Goal: Task Accomplishment & Management: Manage account settings

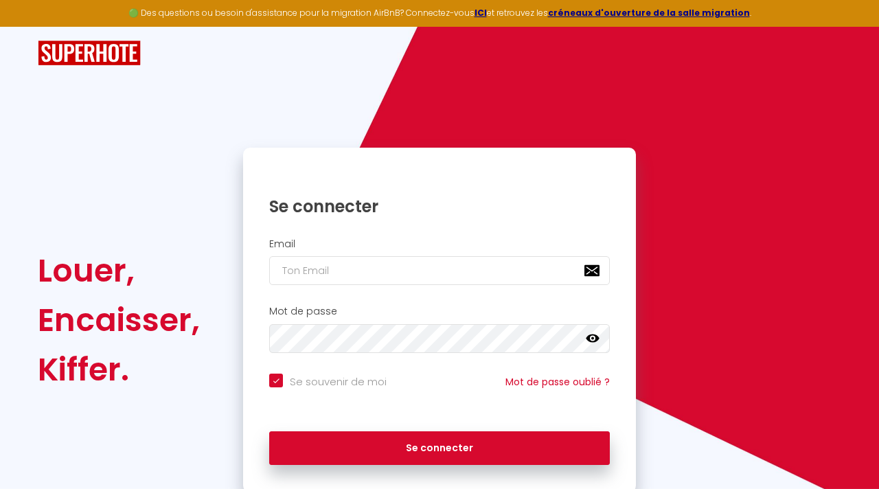
checkbox input "true"
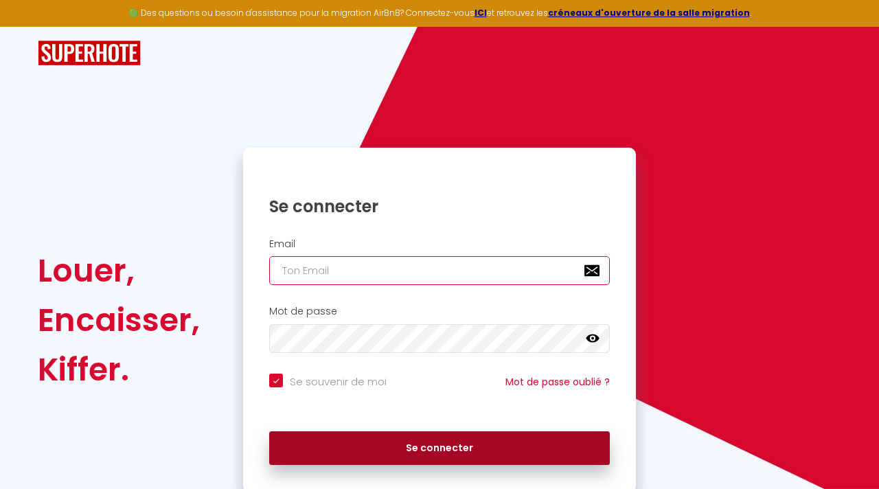
type input "[EMAIL_ADDRESS][DOMAIN_NAME]"
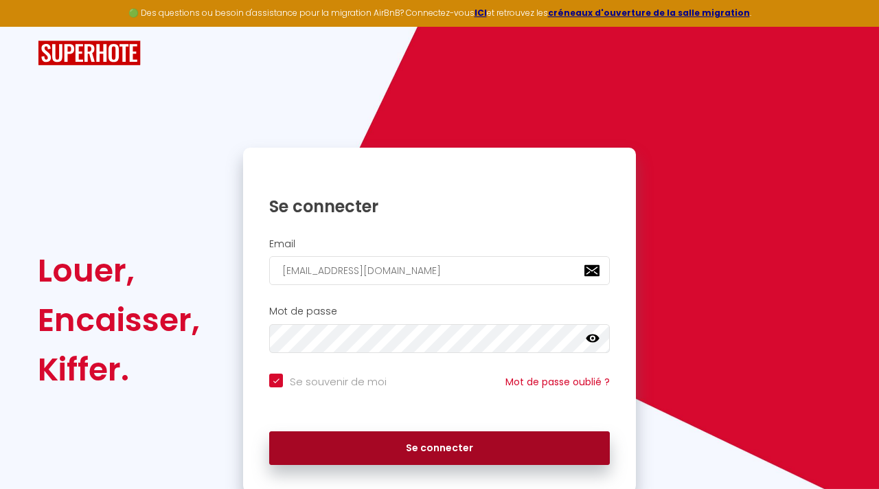
click at [388, 455] on button "Se connecter" at bounding box center [439, 448] width 340 height 34
checkbox input "true"
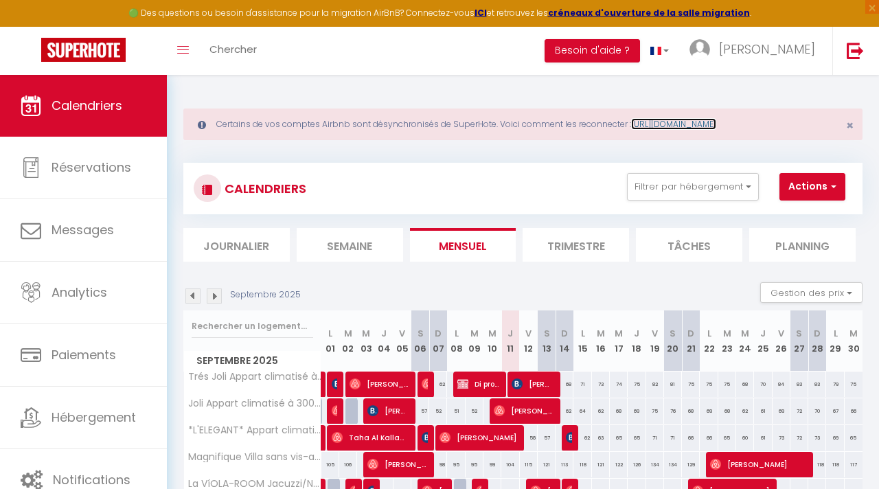
click at [704, 124] on link "[URL][DOMAIN_NAME]" at bounding box center [673, 124] width 85 height 12
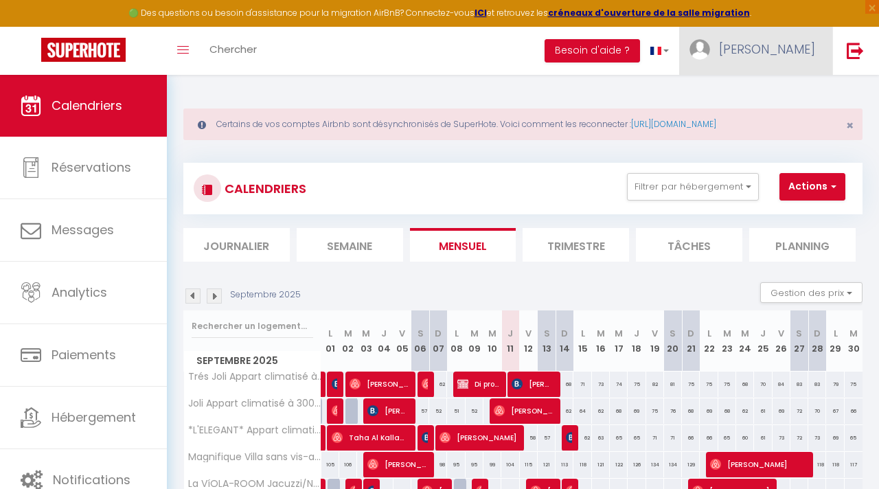
click at [774, 51] on span "[PERSON_NAME]" at bounding box center [767, 48] width 96 height 17
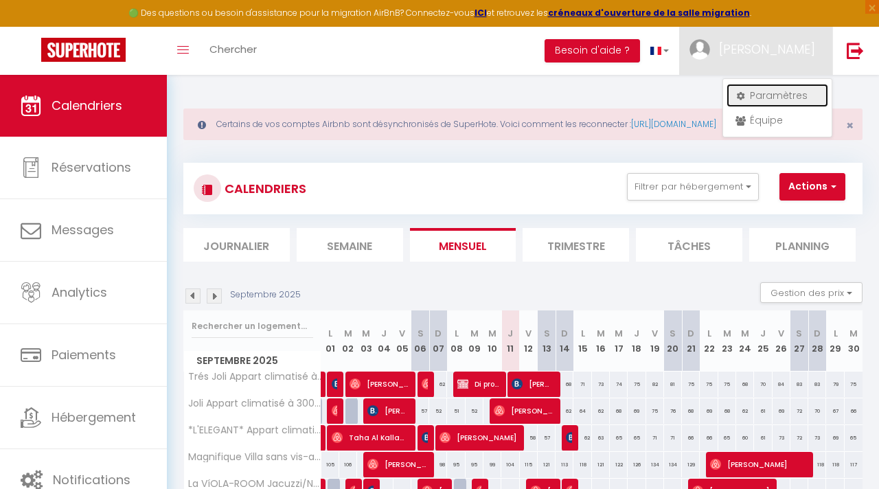
click at [767, 95] on link "Paramètres" at bounding box center [777, 95] width 102 height 23
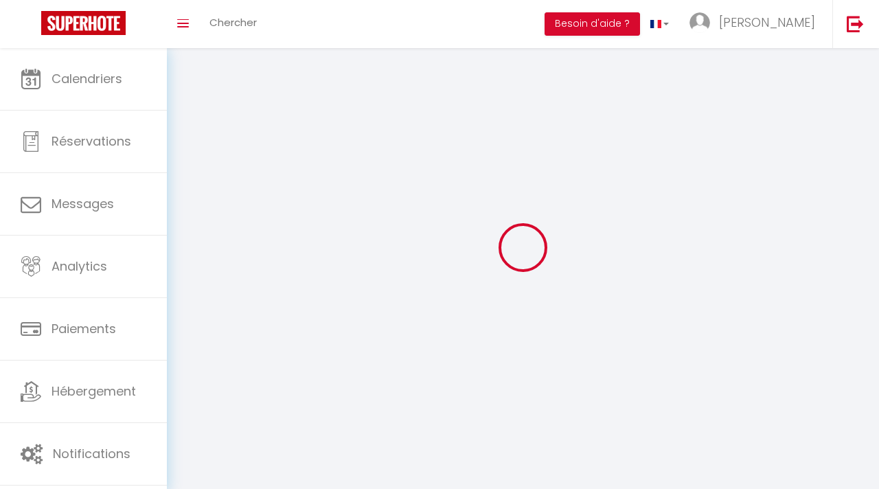
type input "[PERSON_NAME]"
type input "Assas"
type input "0760240635"
type input "[STREET_ADDRESS]"
type input "84100"
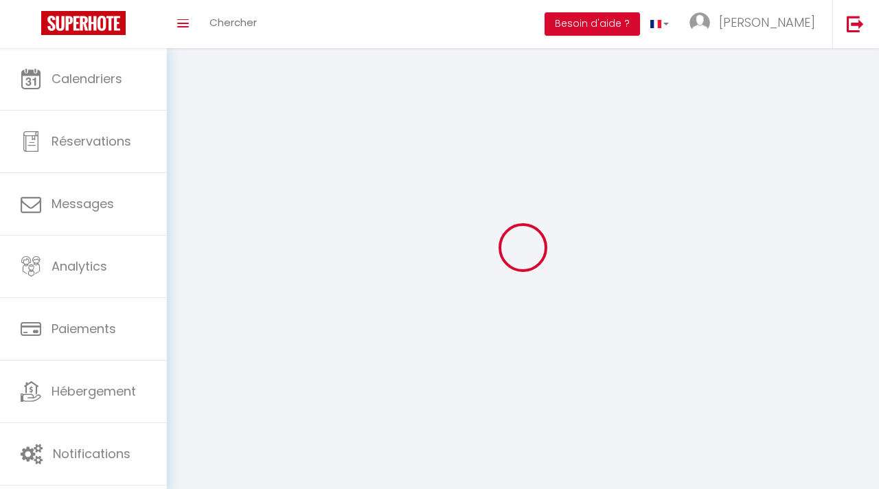
type input "orange"
select select "28"
type input "Lqugq7ZUannBgHrFW1Jlh3518"
type input "Jok2HiyykgKoCwinBlOEOZmqY"
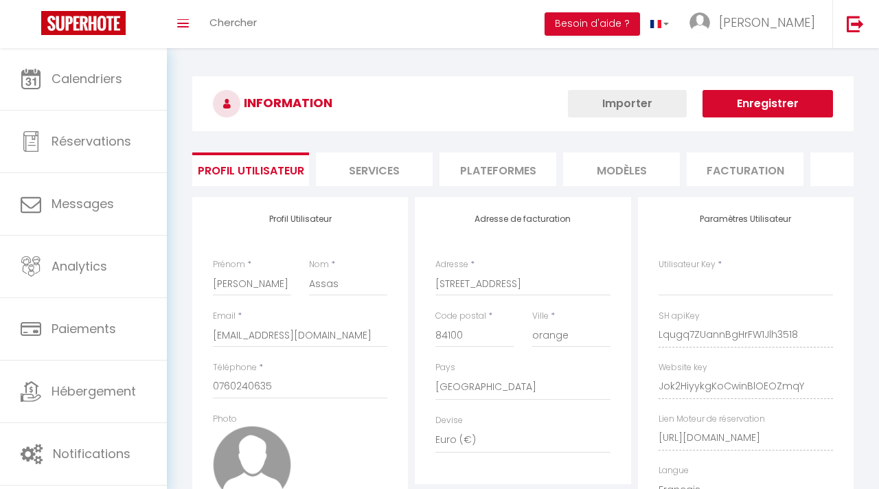
type input "Lqugq7ZUannBgHrFW1Jlh3518"
type input "Jok2HiyykgKoCwinBlOEOZmqY"
type input "[URL][DOMAIN_NAME]"
select select "fr"
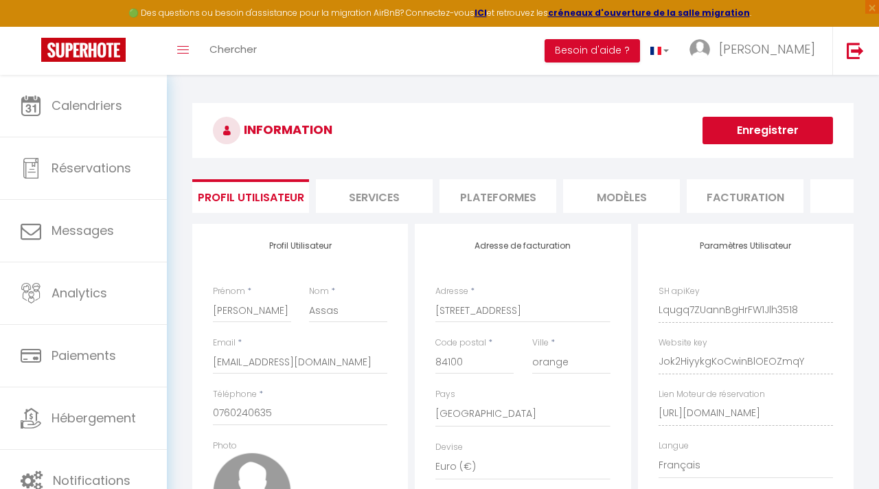
click at [482, 201] on li "Plateformes" at bounding box center [497, 196] width 117 height 34
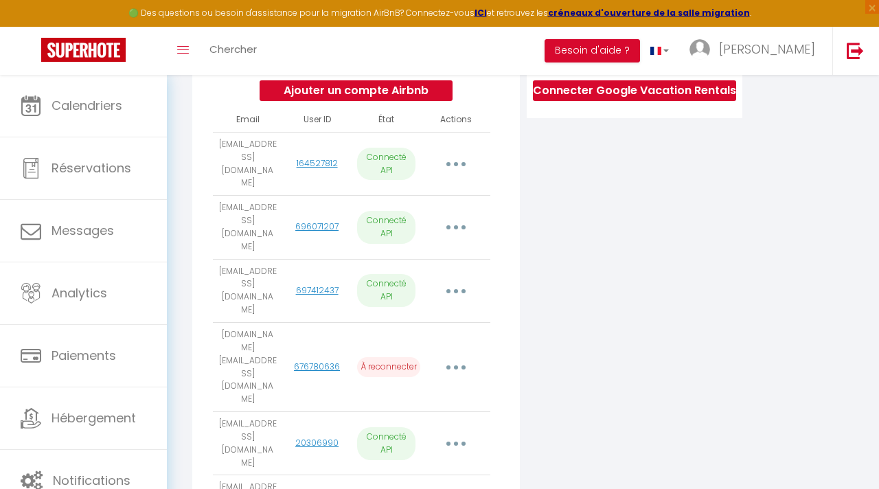
scroll to position [301, 0]
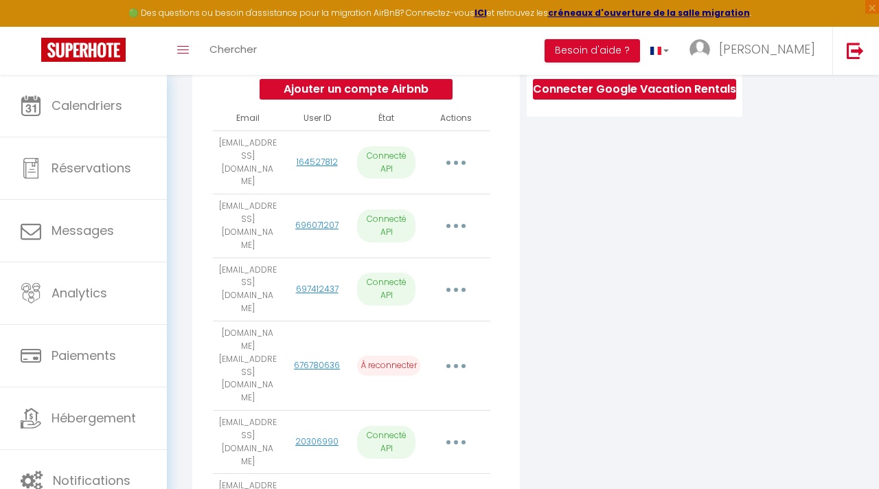
click at [458, 353] on button "button" at bounding box center [455, 366] width 36 height 26
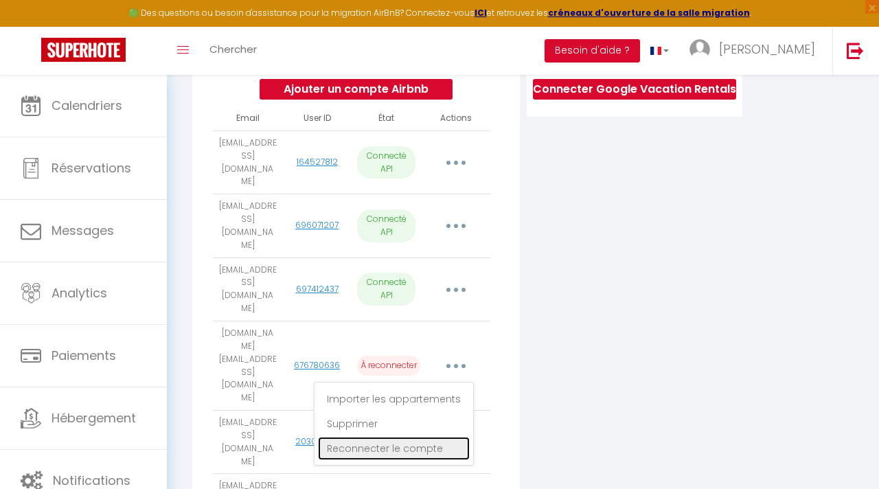
click at [423, 437] on link "Reconnecter le compte" at bounding box center [394, 448] width 152 height 23
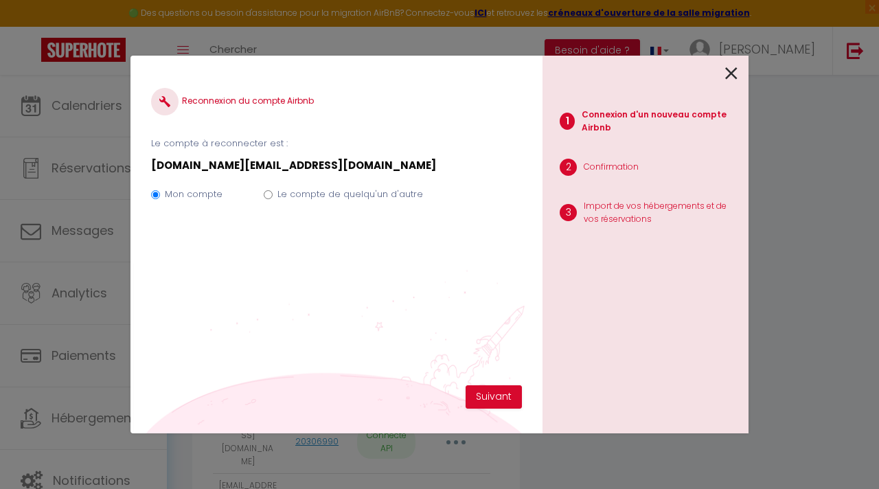
click at [313, 192] on label "Le compte de quelqu'un d'autre" at bounding box center [350, 194] width 146 height 14
click at [273, 192] on input "Le compte de quelqu'un d'autre" at bounding box center [268, 194] width 9 height 9
radio input "true"
radio input "false"
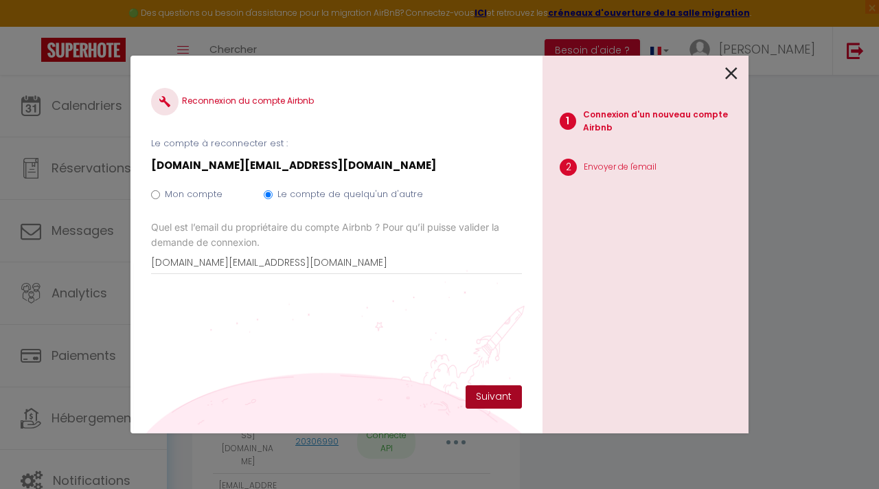
click at [485, 394] on button "Suivant" at bounding box center [493, 396] width 56 height 23
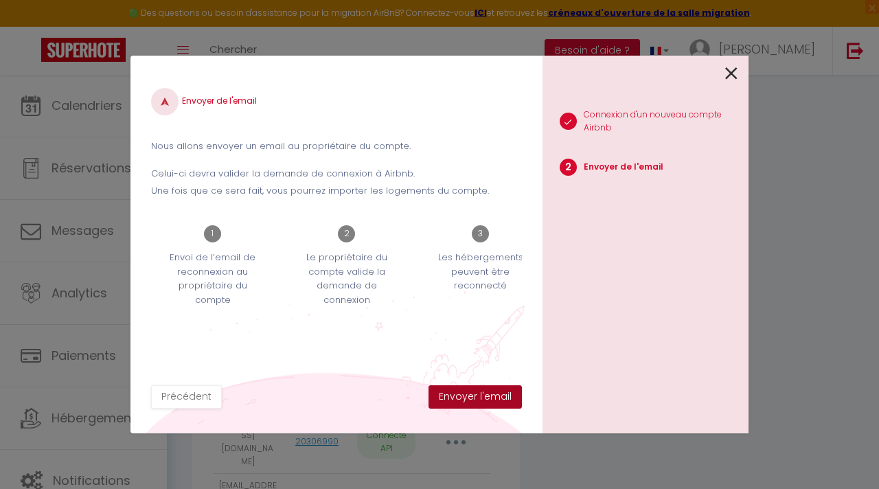
click at [476, 403] on button "Envoyer l'email" at bounding box center [474, 396] width 93 height 23
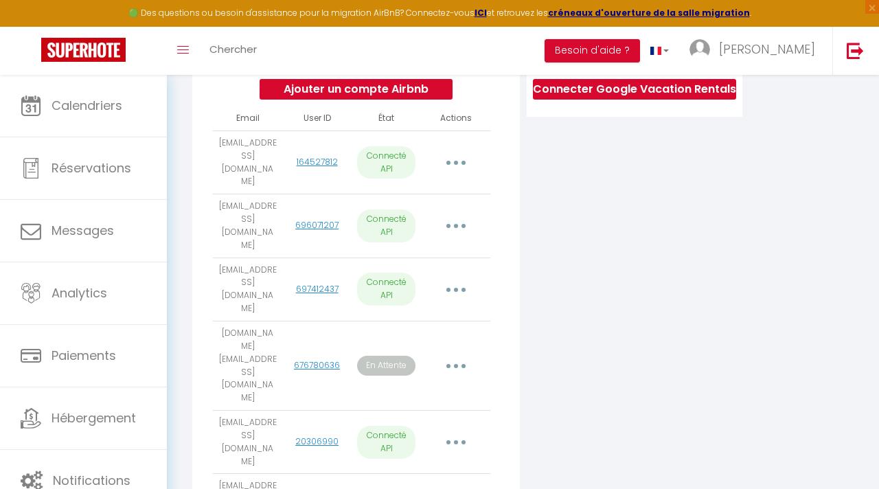
click at [457, 353] on button "button" at bounding box center [455, 366] width 36 height 26
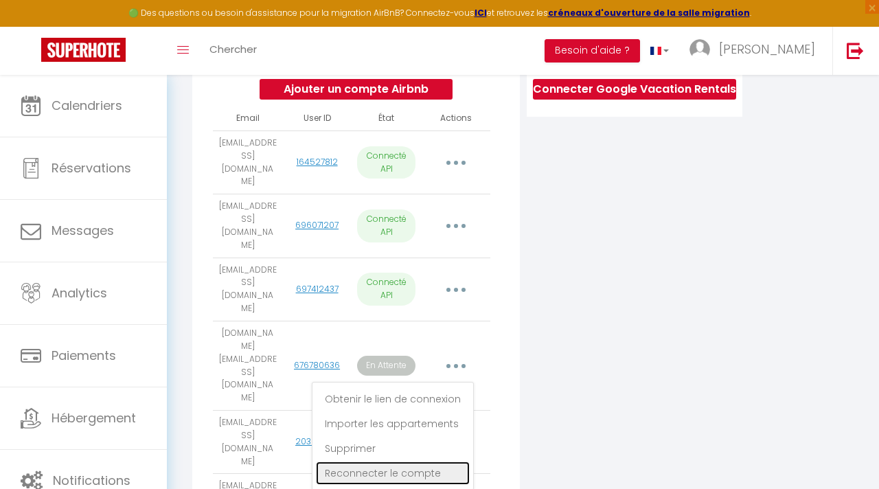
click at [418, 461] on link "Reconnecter le compte" at bounding box center [393, 472] width 154 height 23
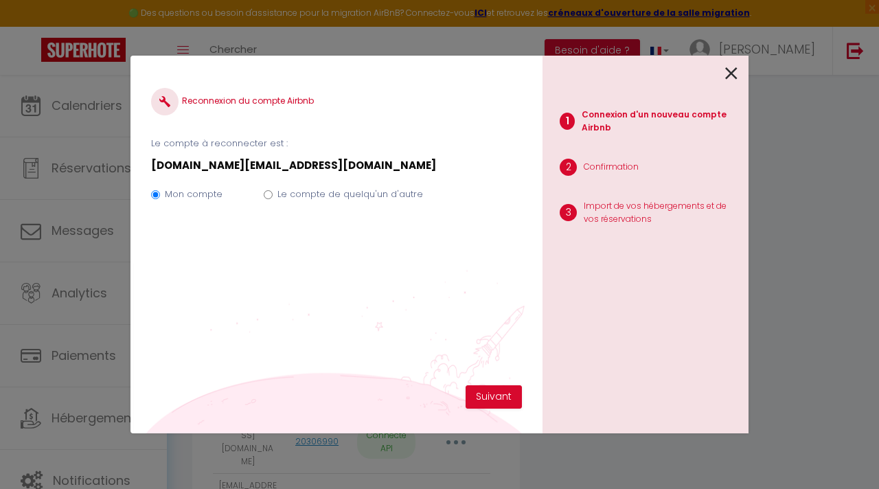
click at [339, 190] on label "Le compte de quelqu'un d'autre" at bounding box center [350, 194] width 146 height 14
click at [273, 190] on input "Le compte de quelqu'un d'autre" at bounding box center [268, 194] width 9 height 9
radio input "true"
radio input "false"
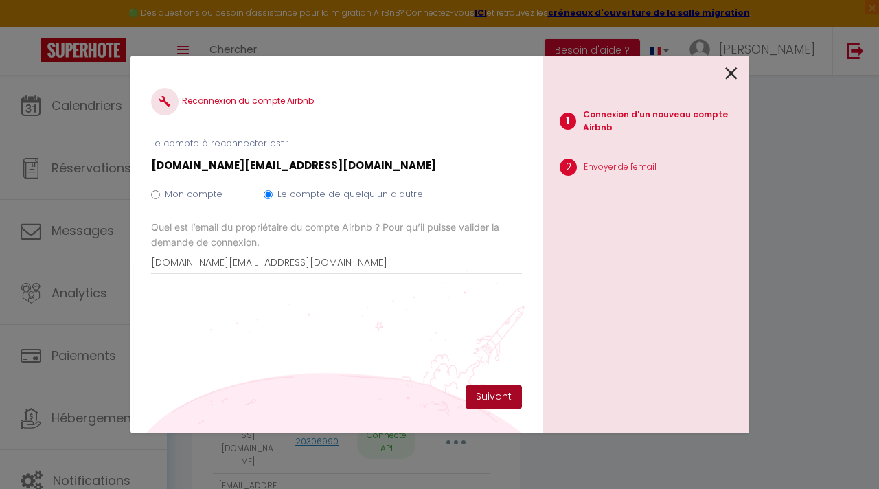
click at [492, 392] on button "Suivant" at bounding box center [493, 396] width 56 height 23
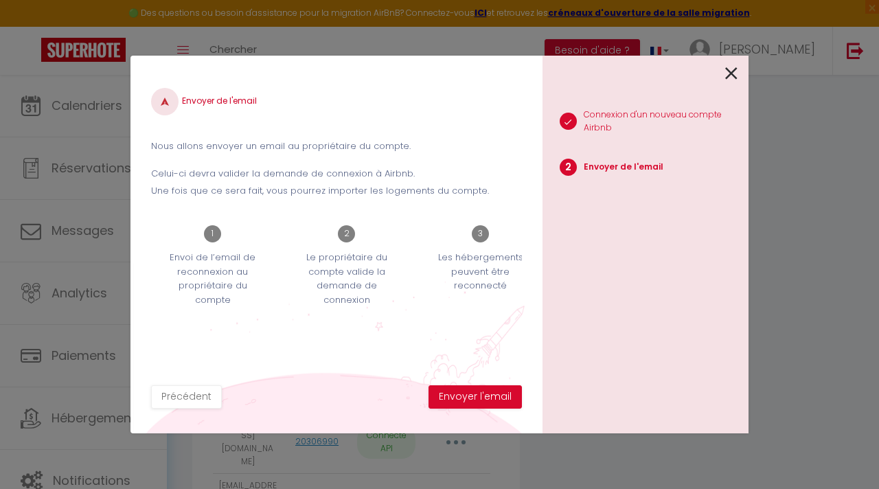
click at [737, 75] on icon at bounding box center [731, 73] width 12 height 21
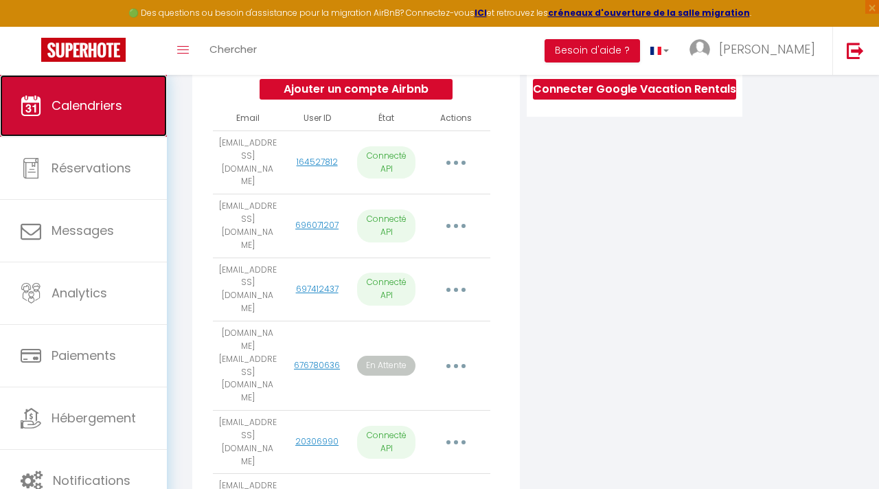
click at [84, 95] on link "Calendriers" at bounding box center [83, 106] width 167 height 62
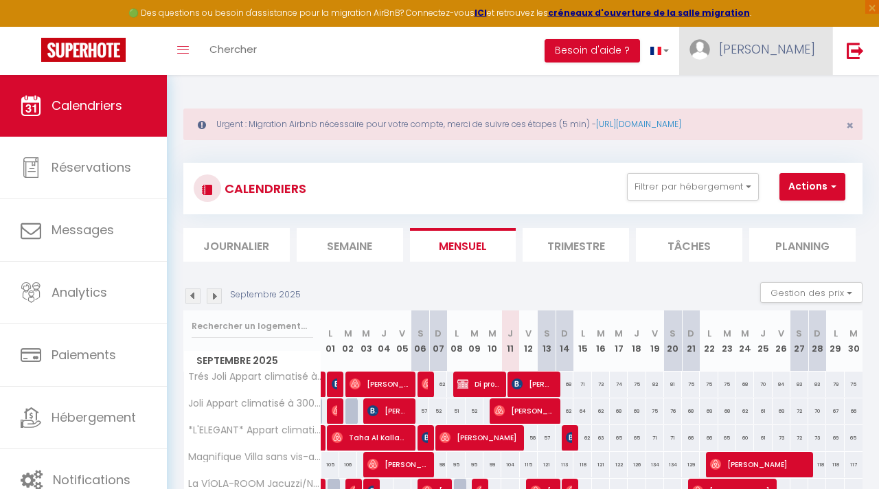
click at [801, 58] on span "[PERSON_NAME]" at bounding box center [767, 48] width 96 height 17
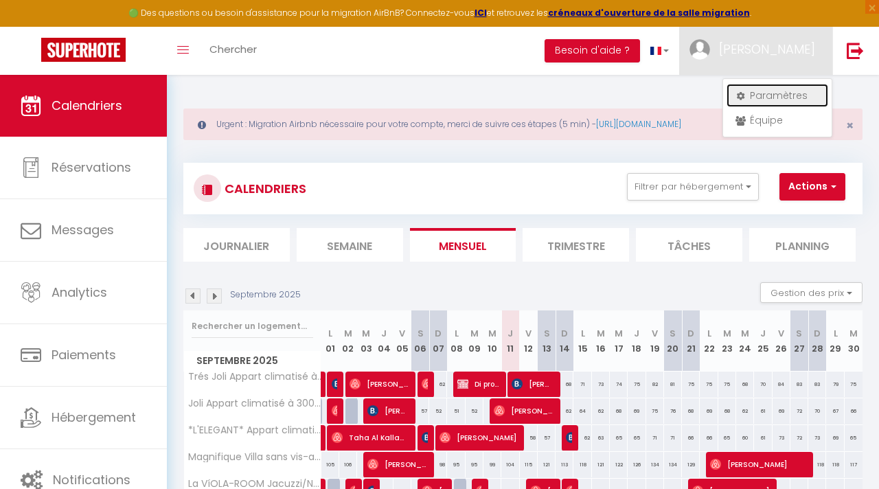
click at [763, 97] on link "Paramètres" at bounding box center [777, 95] width 102 height 23
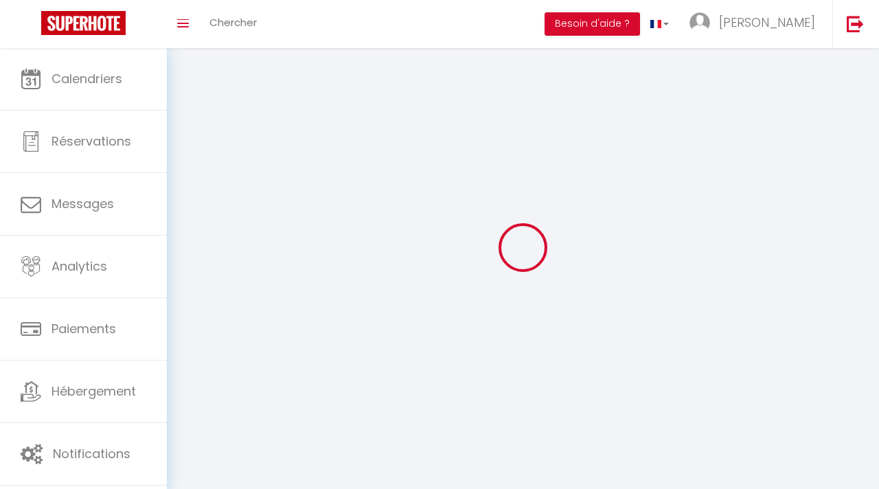
type input "[PERSON_NAME]"
type input "Assas"
type input "0760240635"
type input "[STREET_ADDRESS]"
type input "84100"
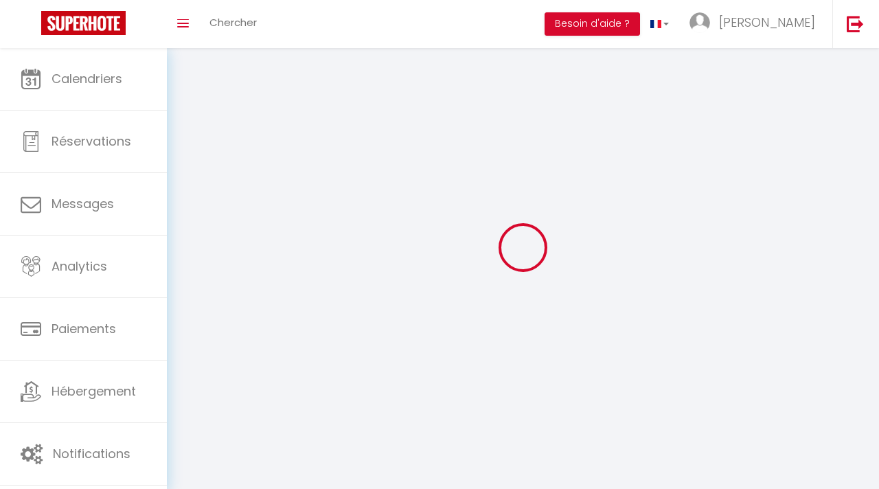
type input "orange"
type input "Lqugq7ZUannBgHrFW1Jlh3518"
type input "Jok2HiyykgKoCwinBlOEOZmqY"
select select "28"
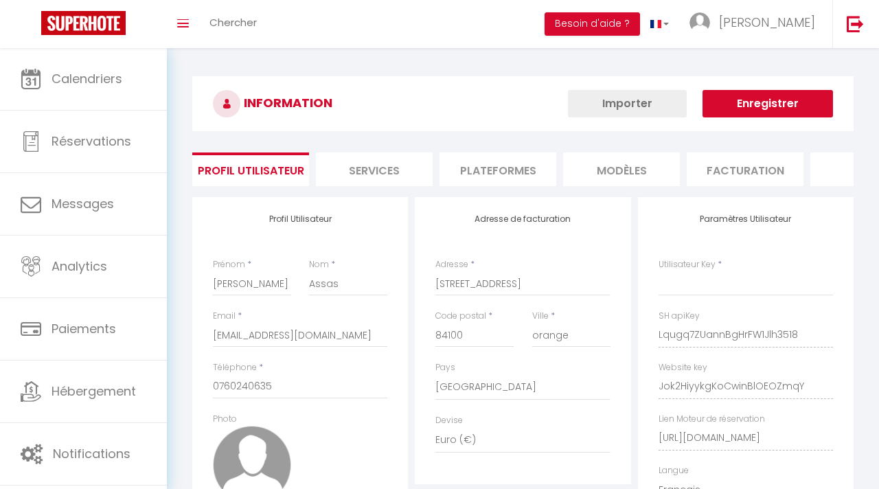
type input "Lqugq7ZUannBgHrFW1Jlh3518"
type input "Jok2HiyykgKoCwinBlOEOZmqY"
type input "[URL][DOMAIN_NAME]"
select select "fr"
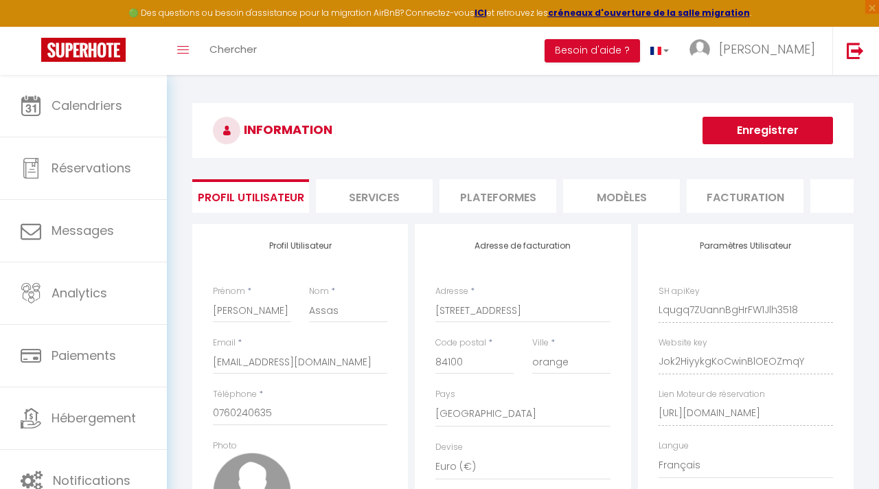
click at [483, 201] on li "Plateformes" at bounding box center [497, 196] width 117 height 34
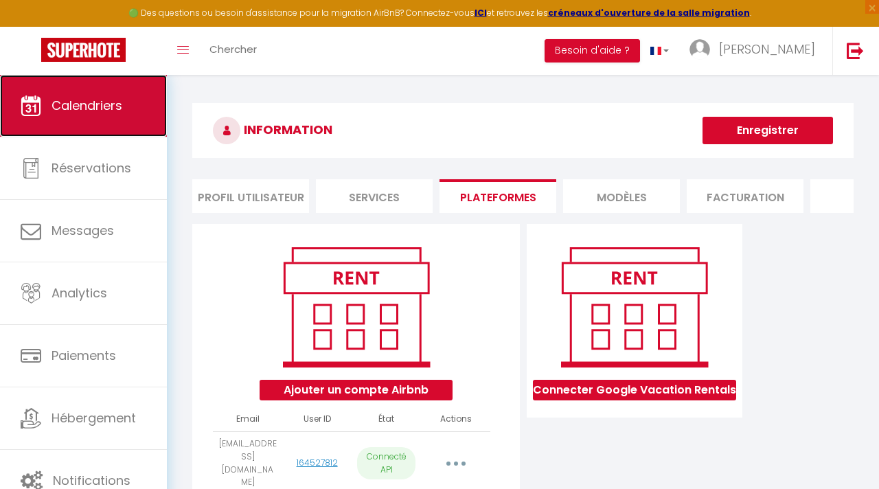
click at [115, 108] on span "Calendriers" at bounding box center [86, 105] width 71 height 17
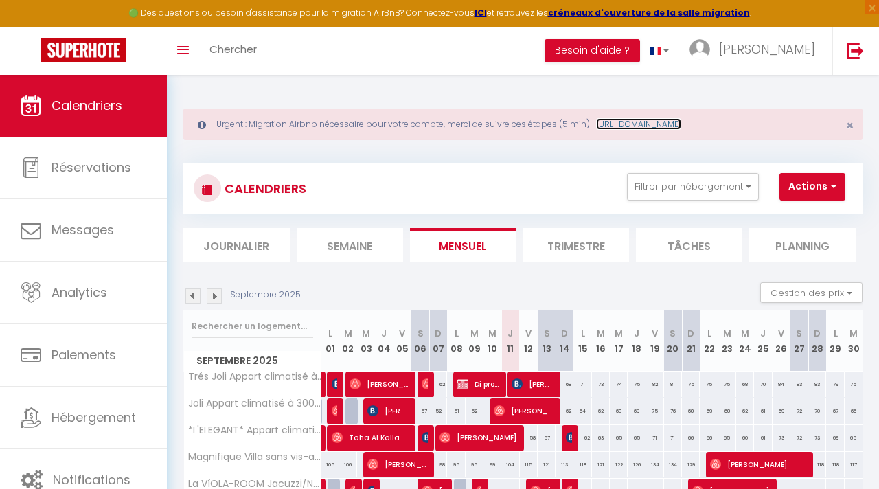
click at [670, 124] on link "[URL][DOMAIN_NAME]" at bounding box center [638, 124] width 85 height 12
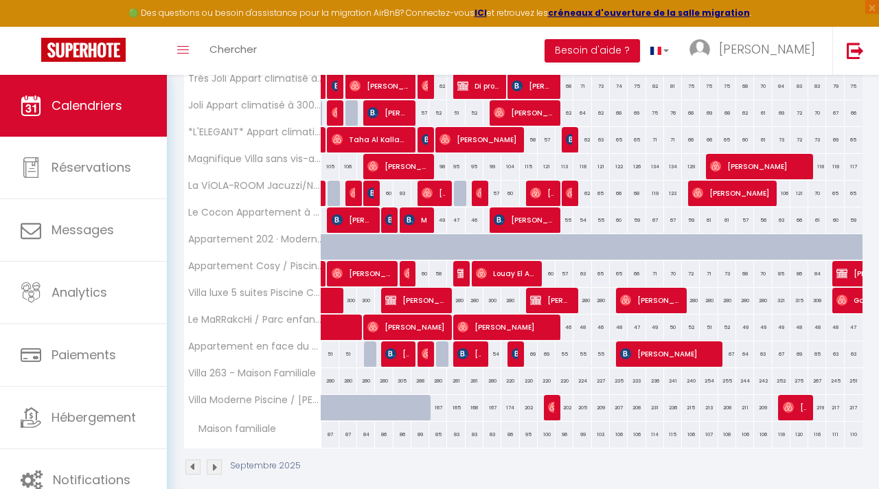
scroll to position [302, 0]
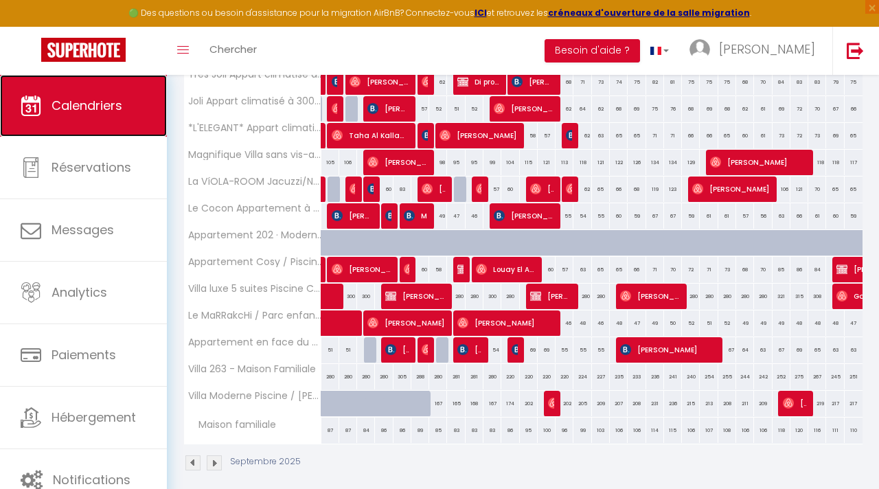
click at [138, 113] on link "Calendriers" at bounding box center [83, 106] width 167 height 62
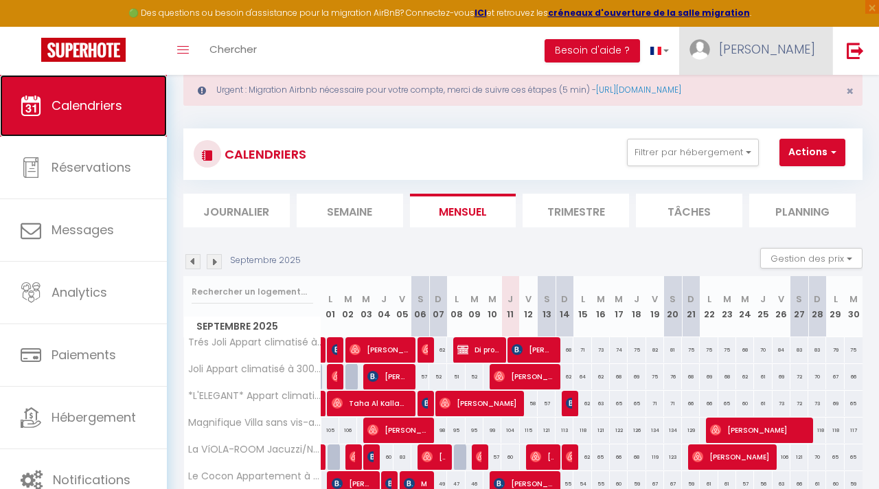
scroll to position [0, 0]
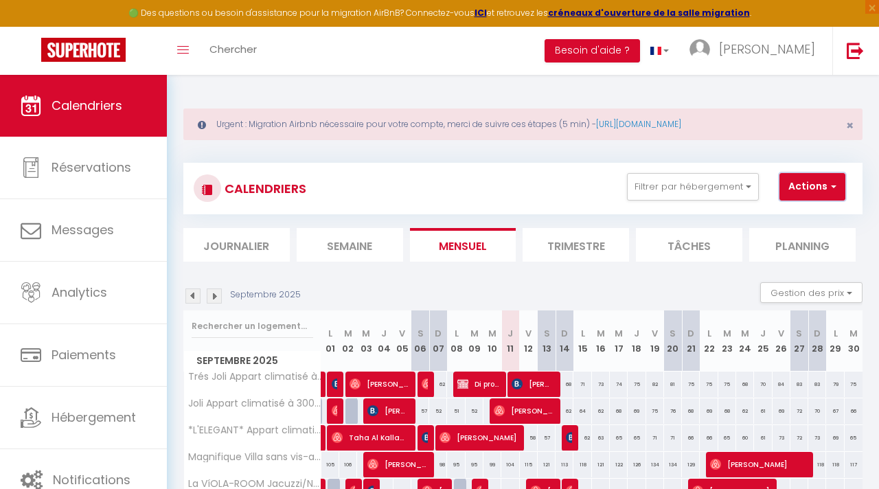
click at [825, 192] on button "Actions" at bounding box center [812, 186] width 66 height 27
click at [553, 176] on div "CALENDRIERS Filtrer par hébergement Tous Appartement en face du Théâtre Antique…" at bounding box center [523, 188] width 658 height 31
click at [417, 161] on div "CALENDRIERS Filtrer par hébergement Tous Appartement en face du Théâtre Antique…" at bounding box center [522, 468] width 679 height 637
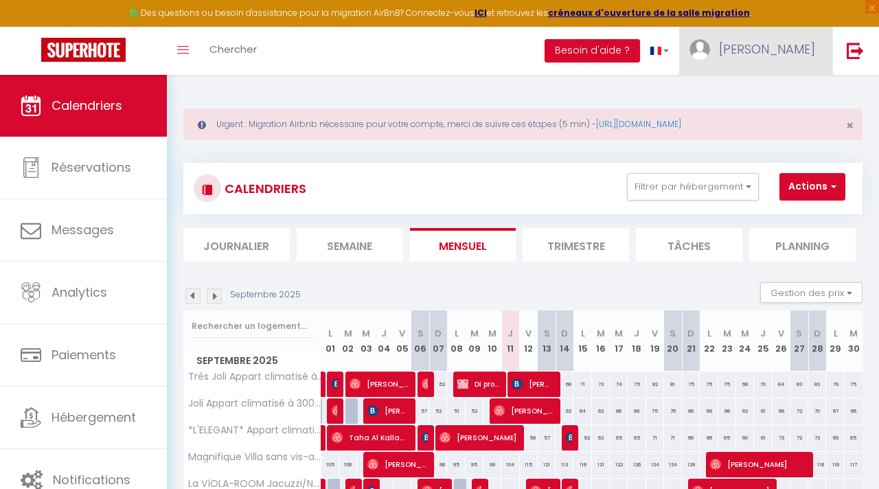
click at [808, 45] on span "[PERSON_NAME]" at bounding box center [767, 48] width 96 height 17
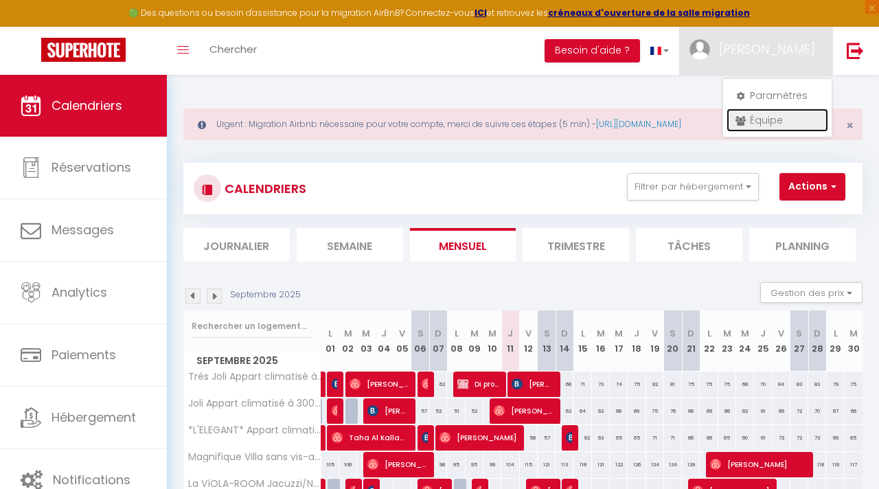
click at [776, 120] on link "Équipe" at bounding box center [777, 119] width 102 height 23
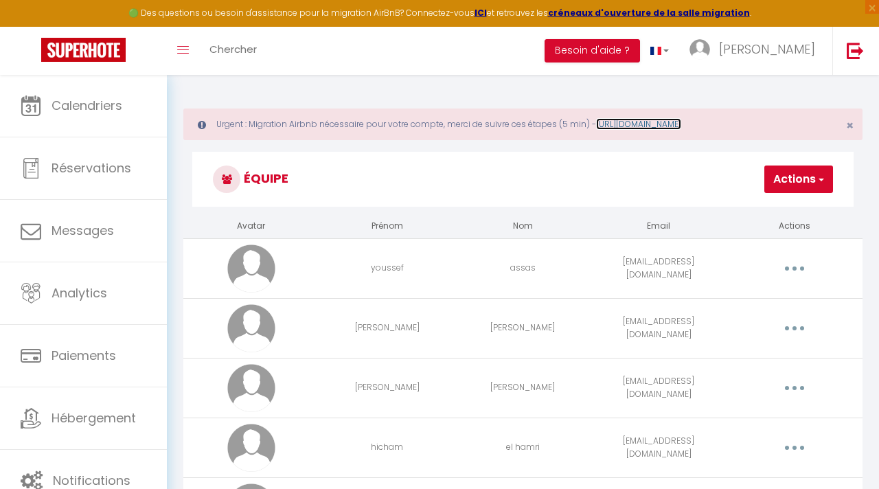
click at [663, 125] on link "[URL][DOMAIN_NAME]" at bounding box center [638, 124] width 85 height 12
click at [805, 188] on button "Actions" at bounding box center [798, 178] width 69 height 27
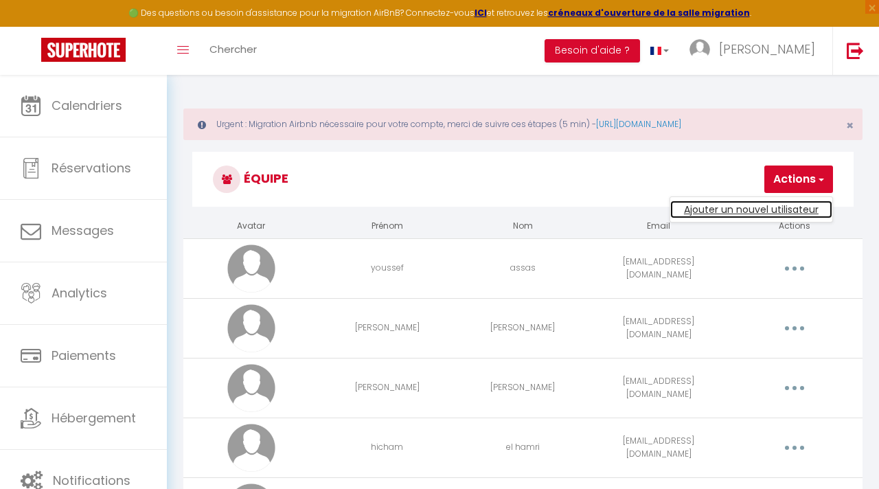
click at [772, 210] on link "Ajouter un nouvel utilisateur" at bounding box center [751, 209] width 162 height 18
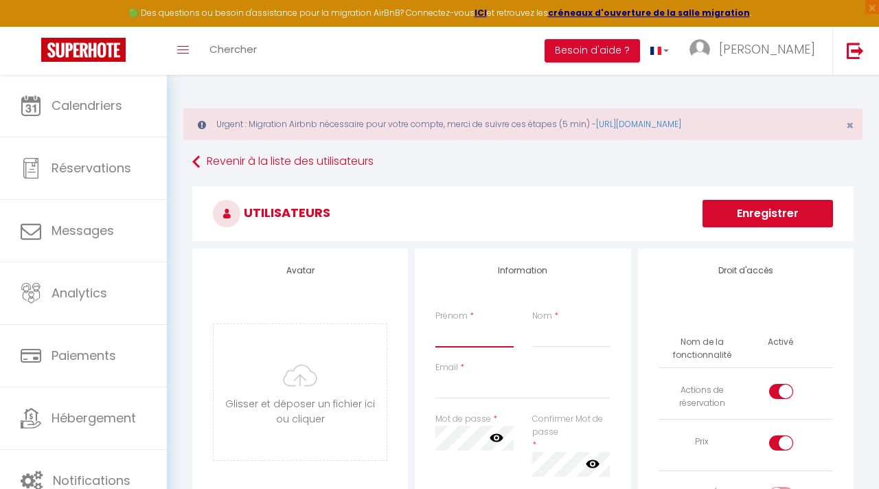
click at [472, 332] on input "Prénom" at bounding box center [474, 335] width 78 height 25
type input "hakima"
type input "el boukili"
click at [455, 392] on input "Email" at bounding box center [522, 386] width 174 height 25
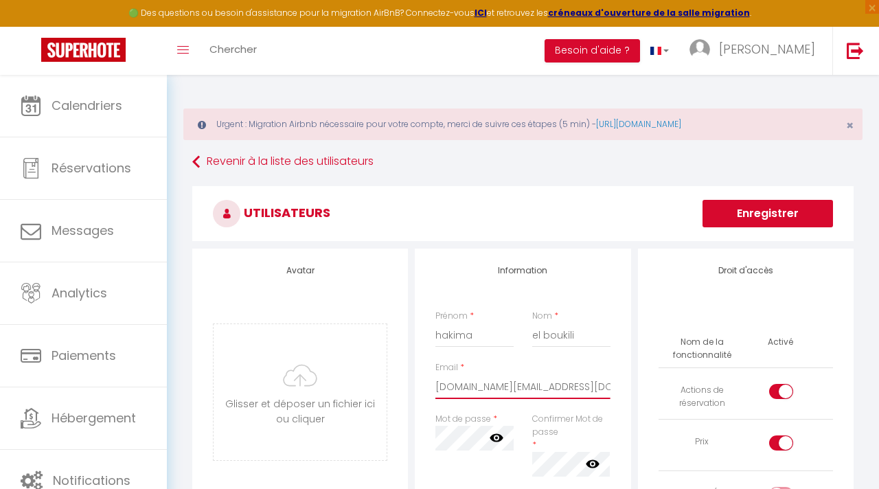
type input "[DOMAIN_NAME][EMAIL_ADDRESS][DOMAIN_NAME]"
click at [494, 434] on icon at bounding box center [496, 438] width 14 height 8
click at [594, 466] on icon at bounding box center [592, 463] width 14 height 8
click at [613, 327] on div "Nom * el boukili" at bounding box center [570, 329] width 96 height 38
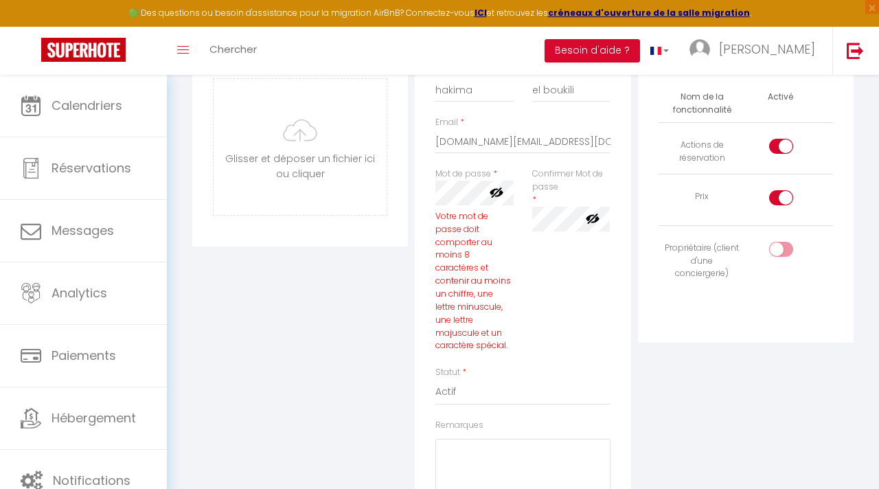
scroll to position [247, 0]
click at [490, 187] on icon at bounding box center [496, 190] width 14 height 14
click at [495, 190] on icon at bounding box center [496, 190] width 14 height 14
click at [372, 205] on div "Avatar [PERSON_NAME] et déposer un fichier ici ou cliquer Ooops, something wron…" at bounding box center [523, 311] width 668 height 621
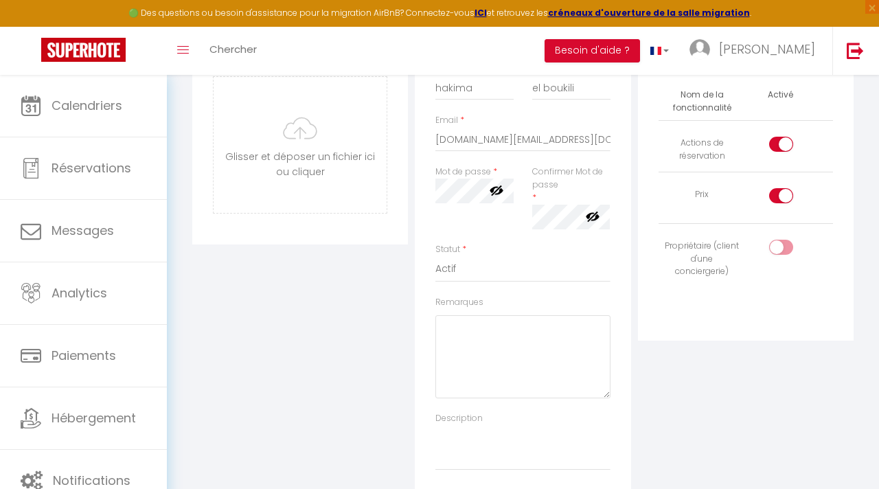
click at [651, 217] on div "Avatar [PERSON_NAME] et déposer un fichier ici ou cliquer Ooops, something wron…" at bounding box center [523, 251] width 668 height 500
click at [623, 369] on div "Information Prénom * hakima Nom * el boukili Email * [DOMAIN_NAME][EMAIL_ADDRES…" at bounding box center [523, 251] width 216 height 500
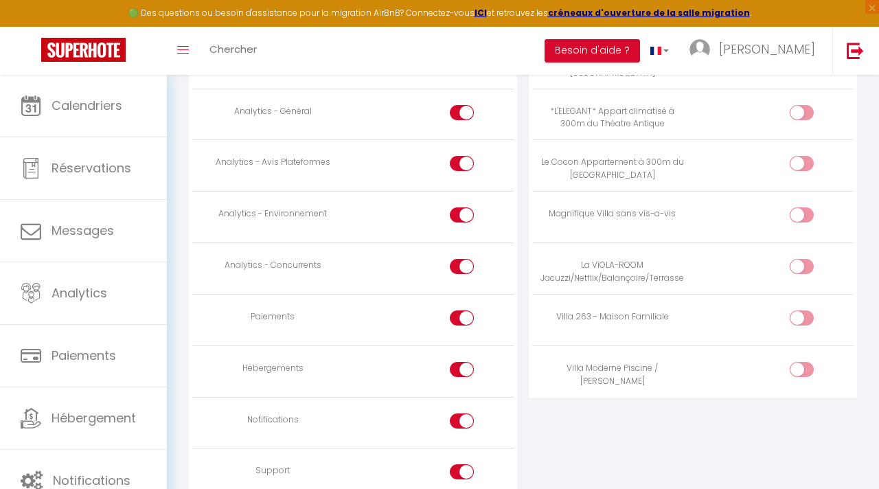
scroll to position [1208, 0]
click at [794, 313] on div at bounding box center [801, 317] width 24 height 15
click at [801, 313] on input "checkbox" at bounding box center [813, 320] width 24 height 21
checkbox input "true"
click at [663, 454] on div "ACCÈS AUX APPARTEMENTS Appartement Activé Appartement en face du Théâtre Antiqu…" at bounding box center [693, 59] width 340 height 960
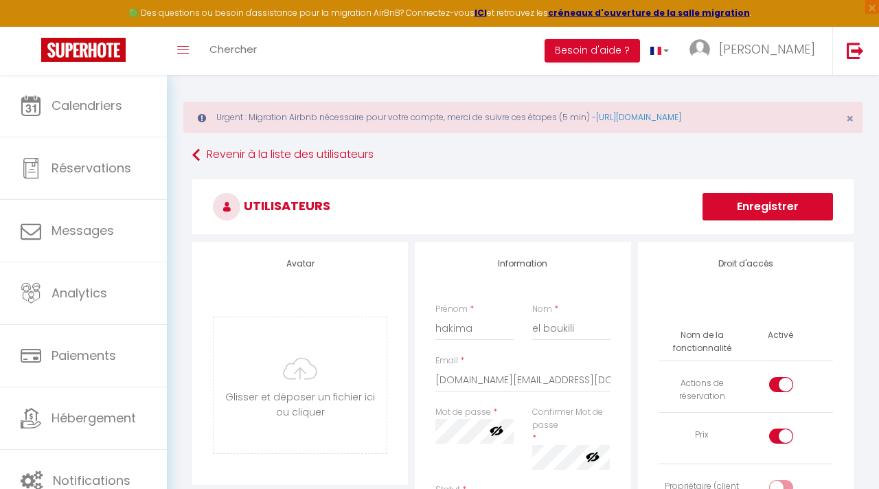
scroll to position [0, 0]
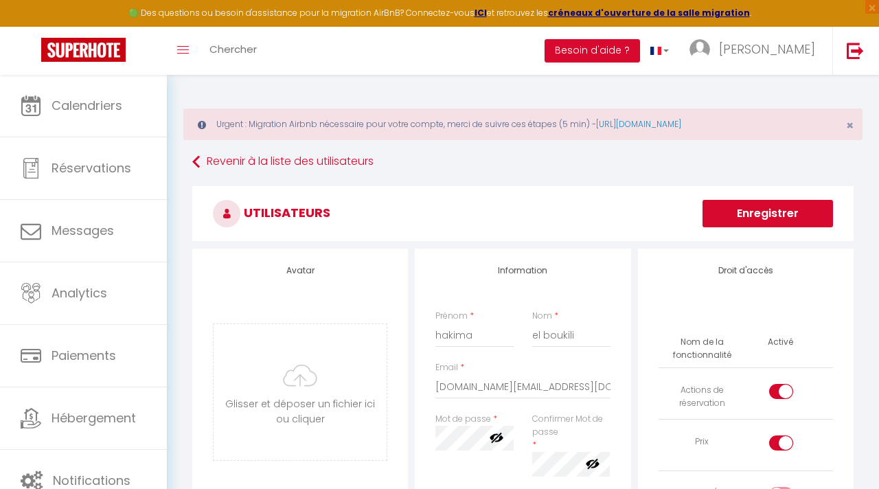
click at [757, 217] on button "Enregistrer" at bounding box center [767, 213] width 130 height 27
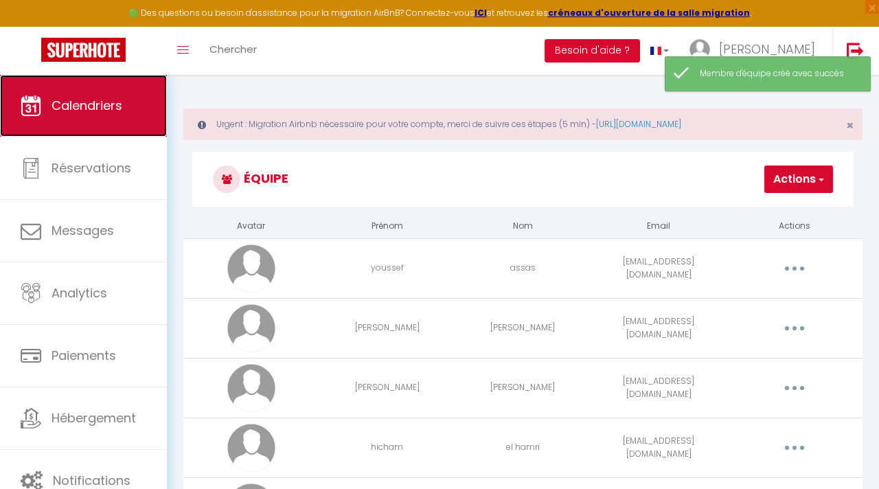
click at [118, 119] on link "Calendriers" at bounding box center [83, 106] width 167 height 62
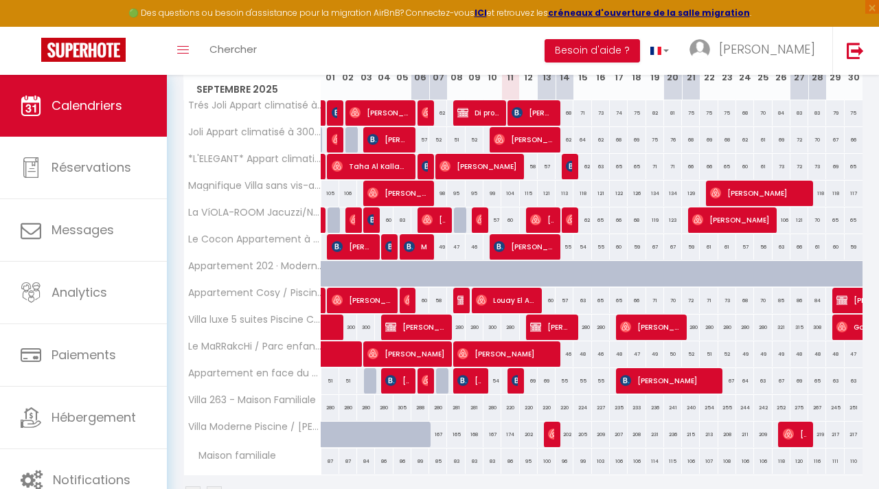
scroll to position [275, 0]
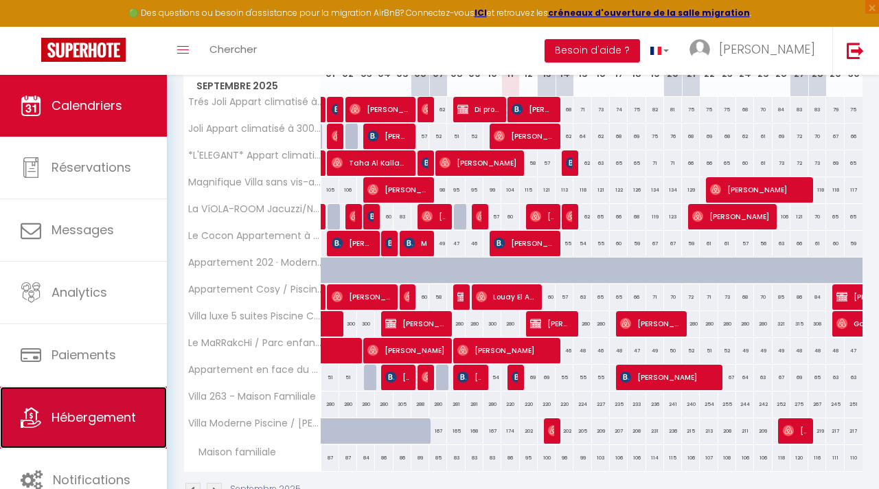
click at [99, 421] on span "Hébergement" at bounding box center [93, 416] width 84 height 17
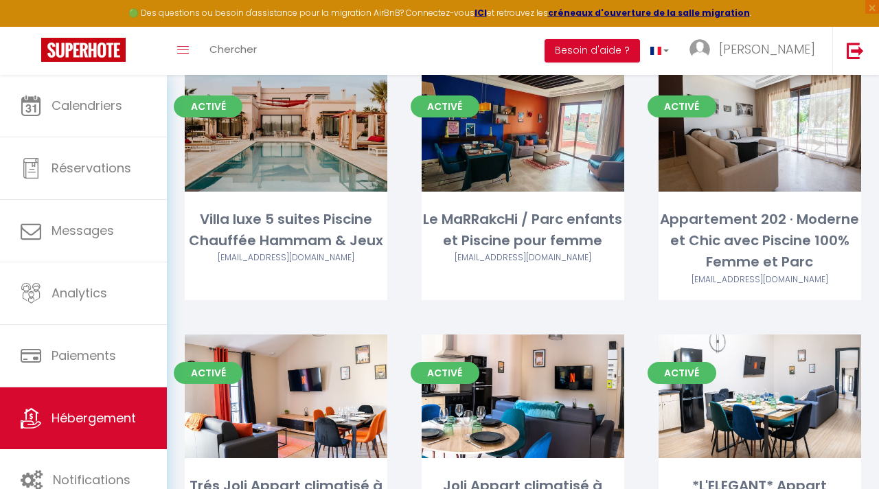
scroll to position [439, 0]
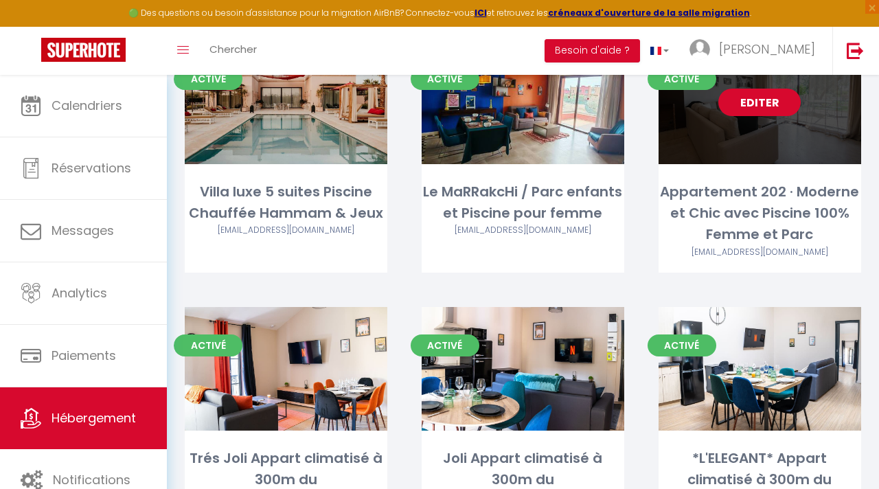
click at [772, 104] on link "Editer" at bounding box center [759, 102] width 82 height 27
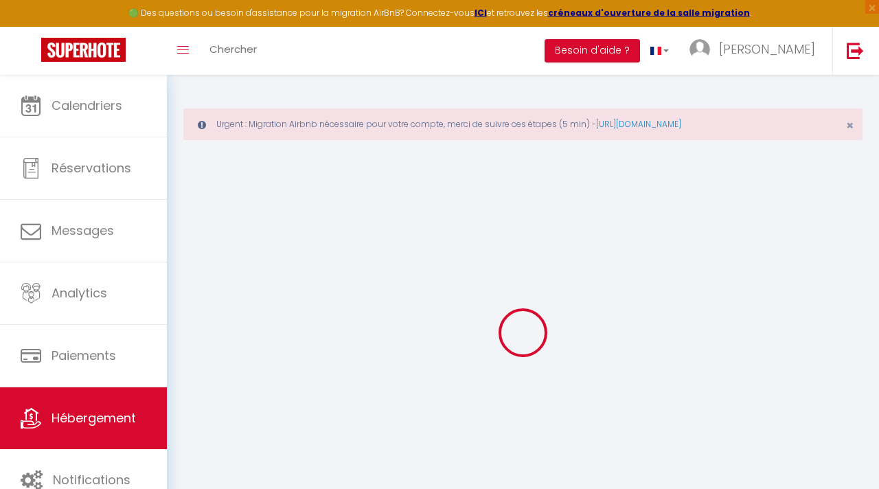
select select
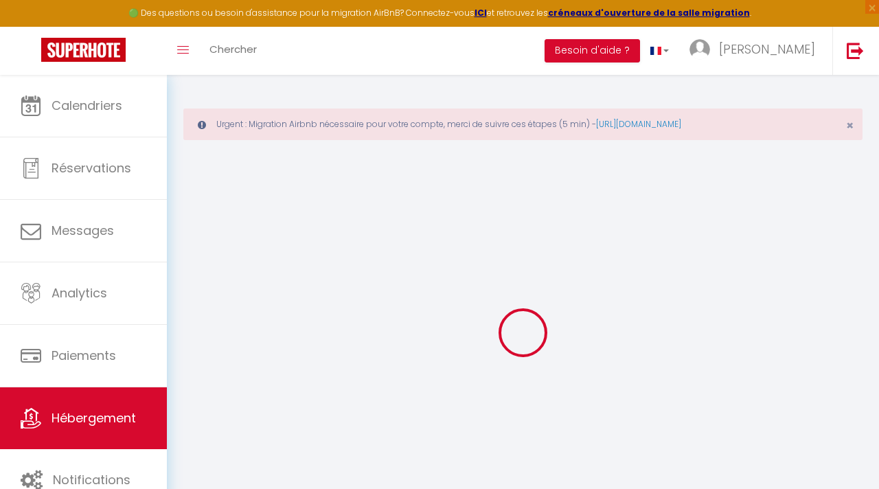
checkbox input "false"
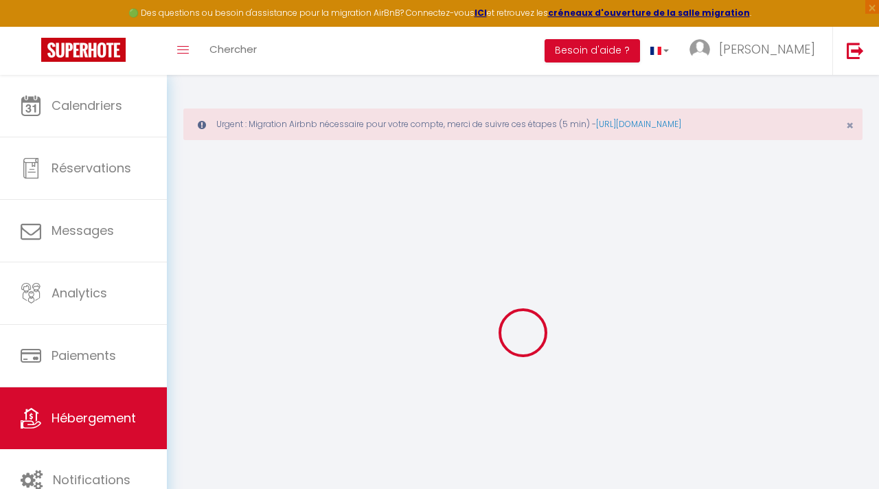
checkbox input "false"
select select "14:00"
select select
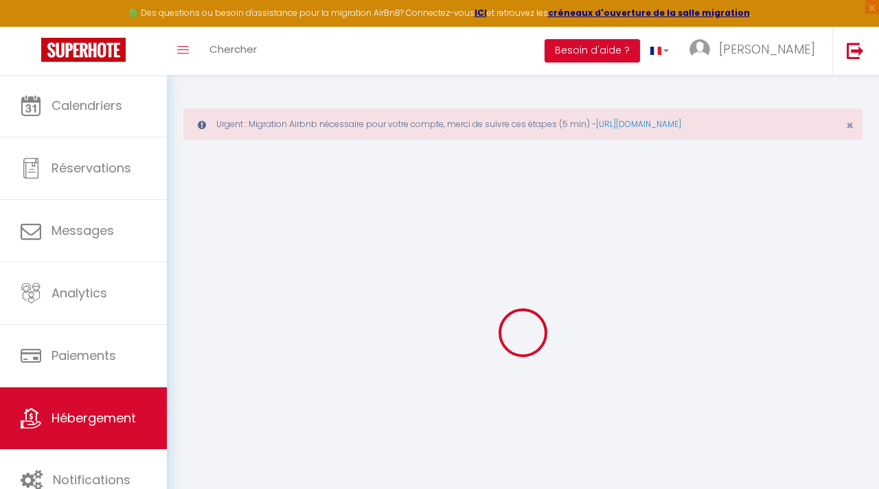
select select "11:00"
select select "30"
select select "120"
select select
checkbox input "false"
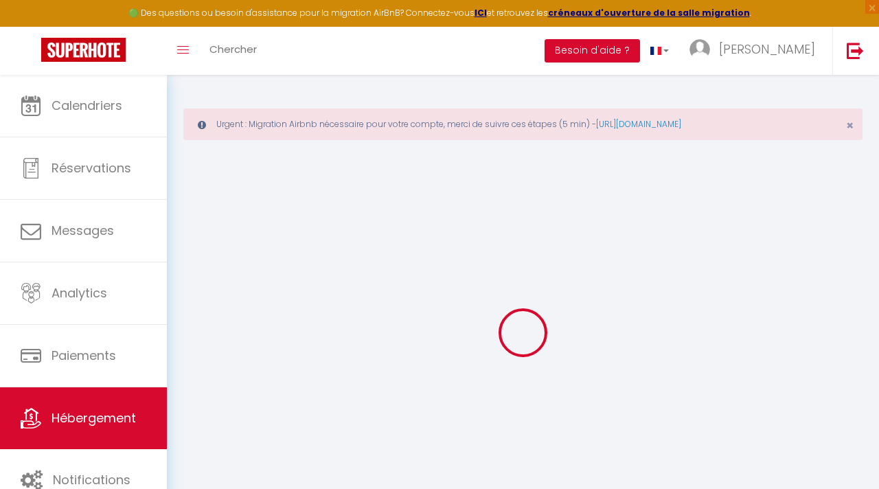
checkbox input "false"
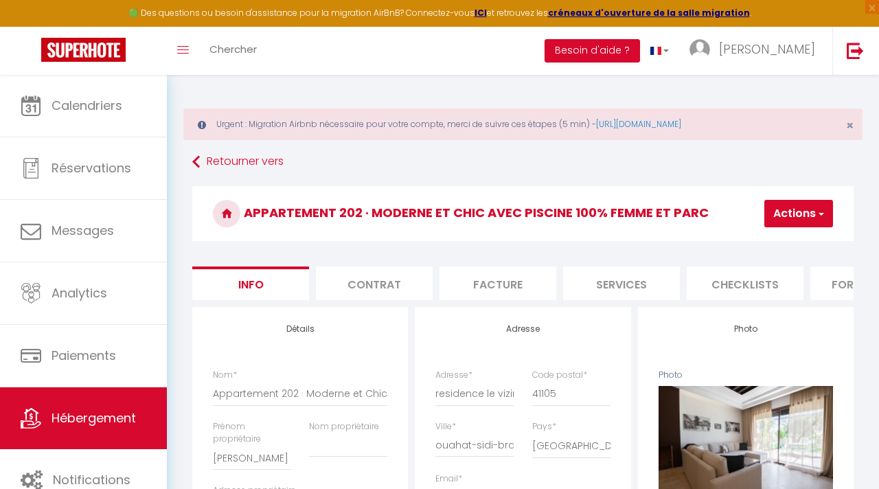
click at [809, 213] on button "Actions" at bounding box center [798, 213] width 69 height 27
select select
checkbox input "false"
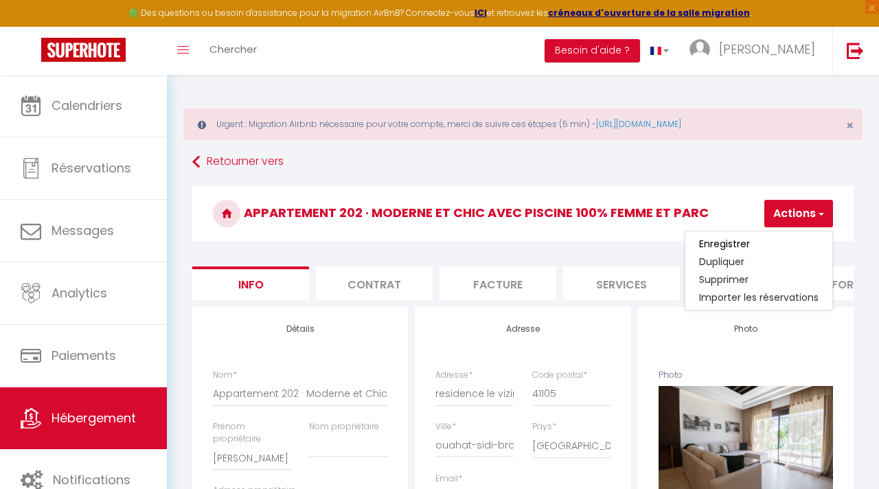
checkbox input "false"
click at [729, 276] on link "Supprimer" at bounding box center [758, 279] width 147 height 18
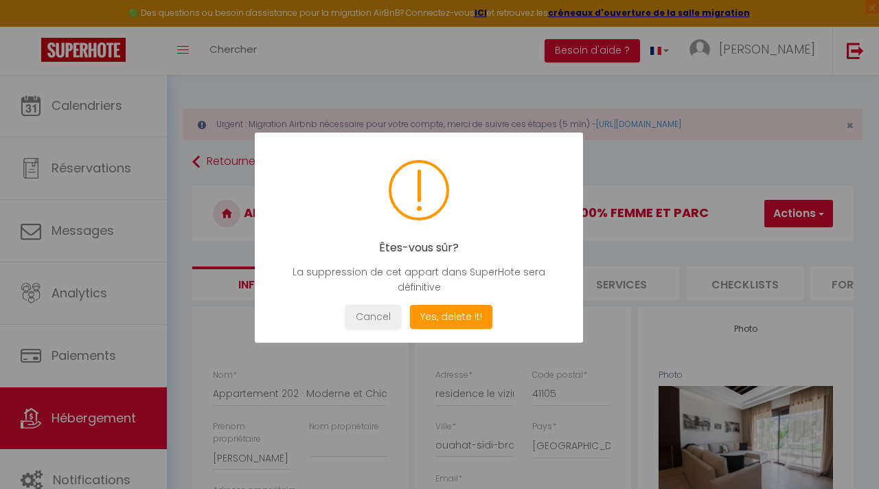
click at [636, 172] on div at bounding box center [439, 244] width 879 height 489
click at [369, 325] on button "Cancel" at bounding box center [373, 317] width 56 height 24
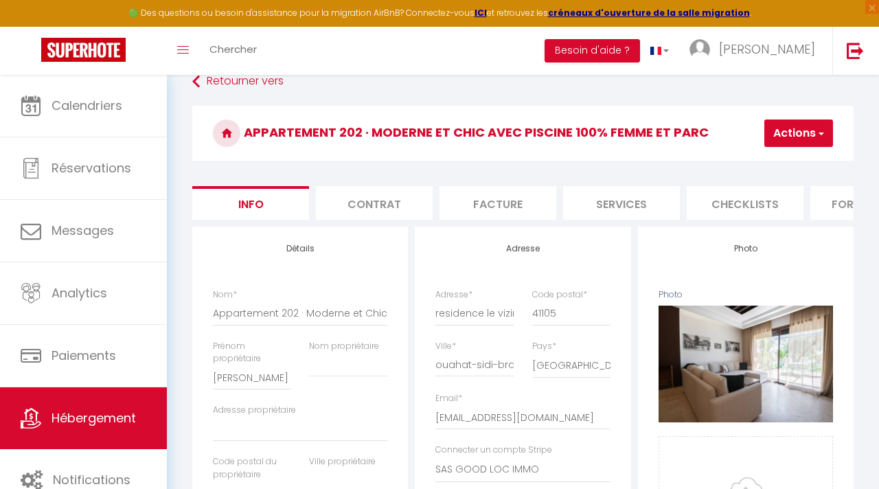
scroll to position [82, 0]
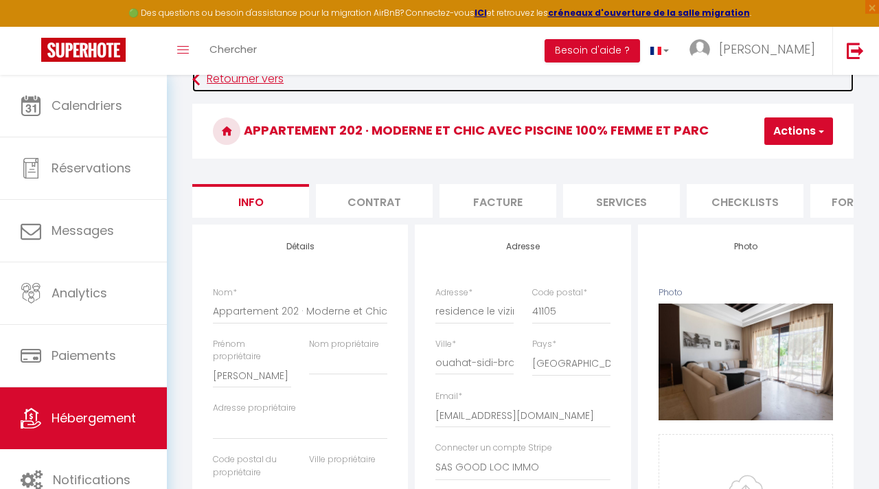
click at [251, 85] on link "Retourner vers" at bounding box center [522, 79] width 661 height 25
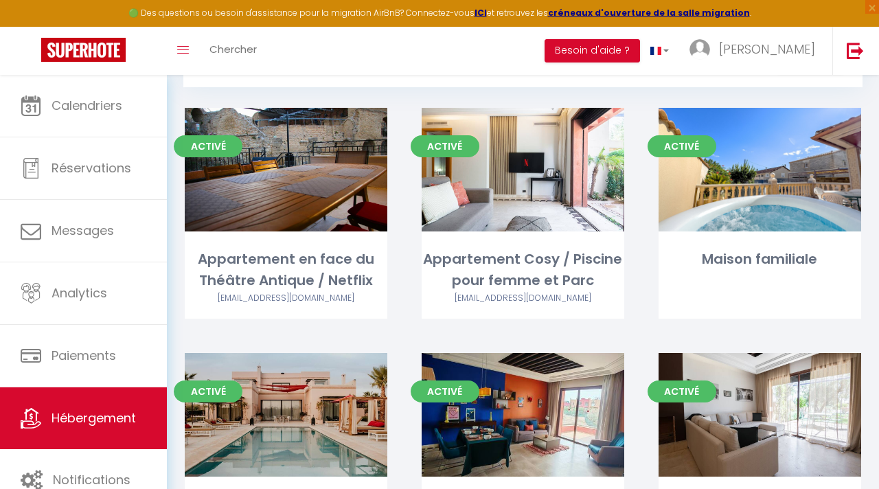
scroll to position [137, 0]
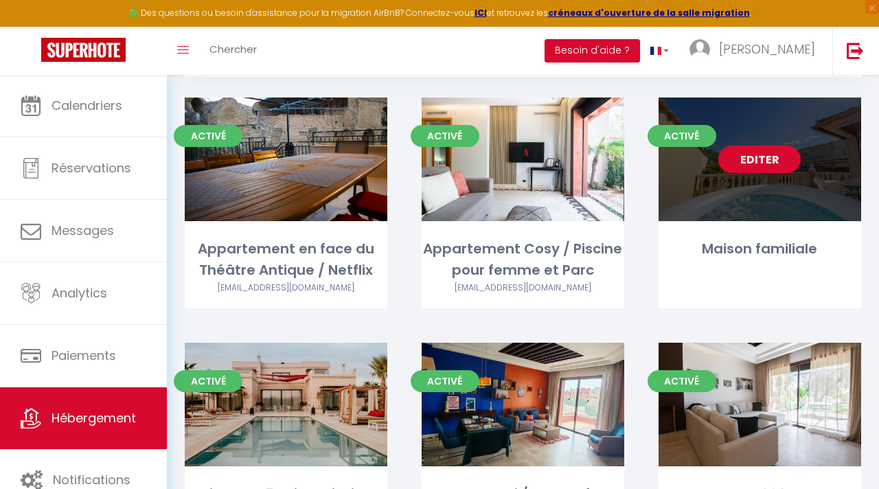
click at [761, 169] on link "Editer" at bounding box center [759, 159] width 82 height 27
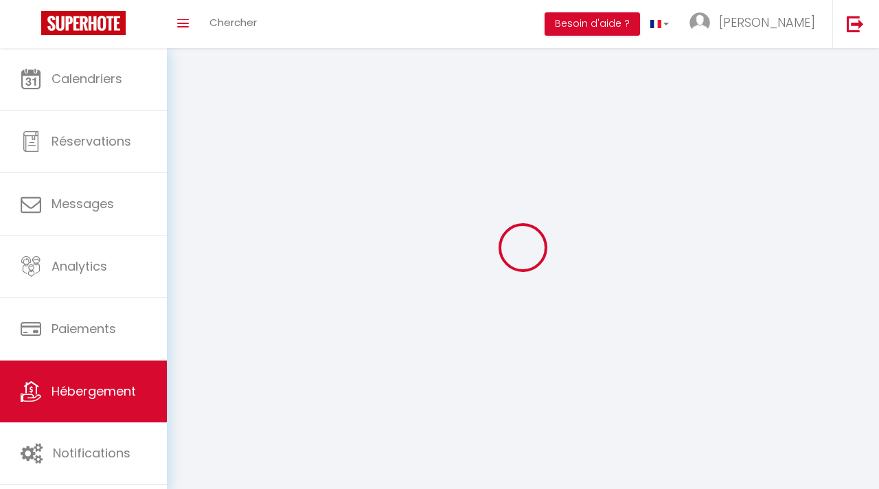
select select "1"
select select
select select "28"
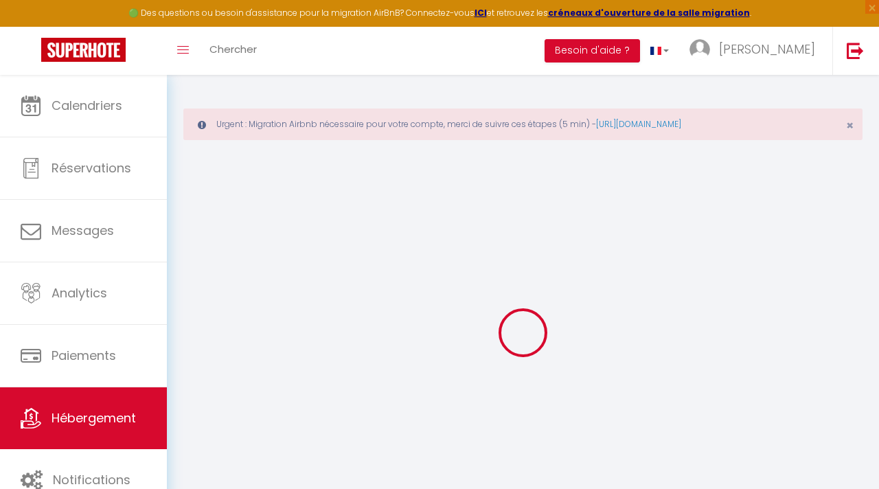
select select
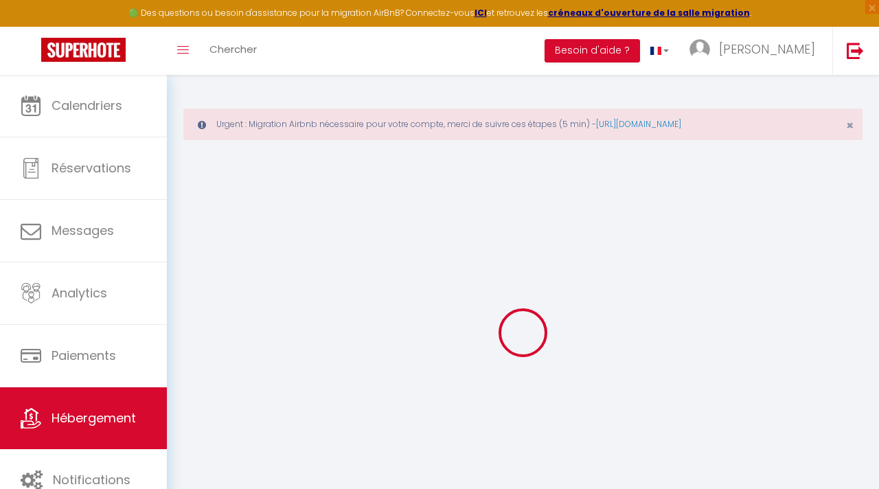
select select
checkbox input "false"
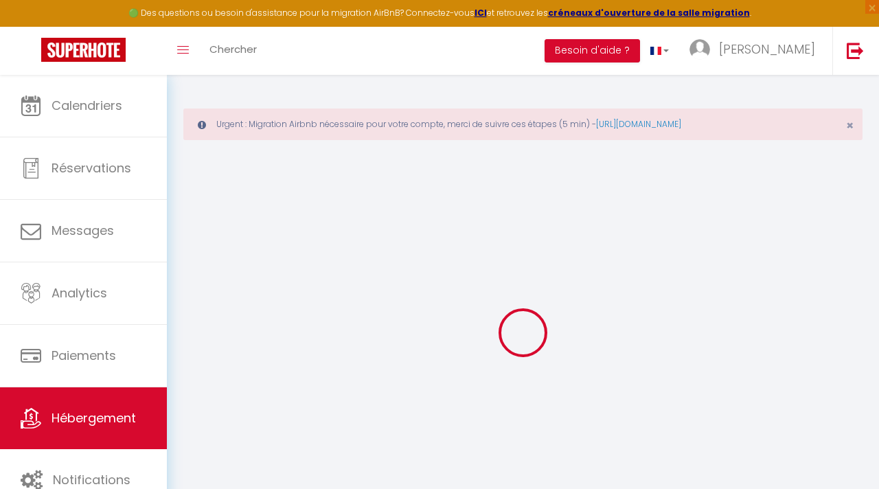
select select
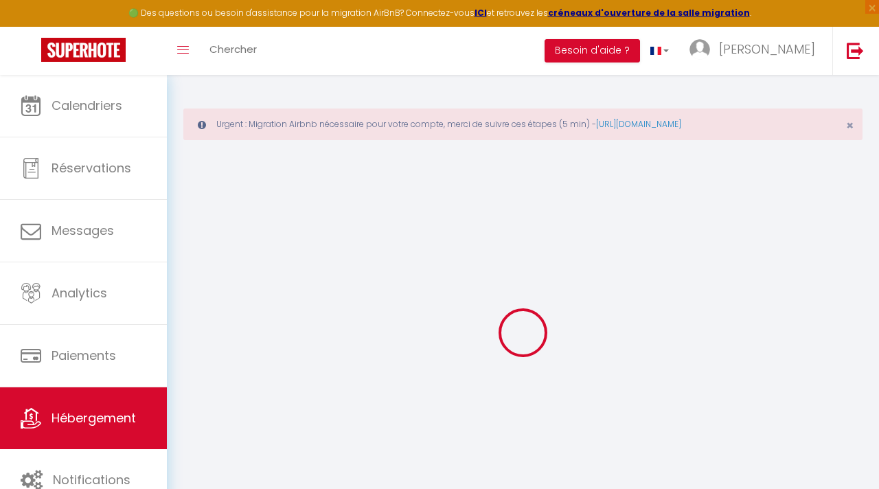
select select
checkbox input "false"
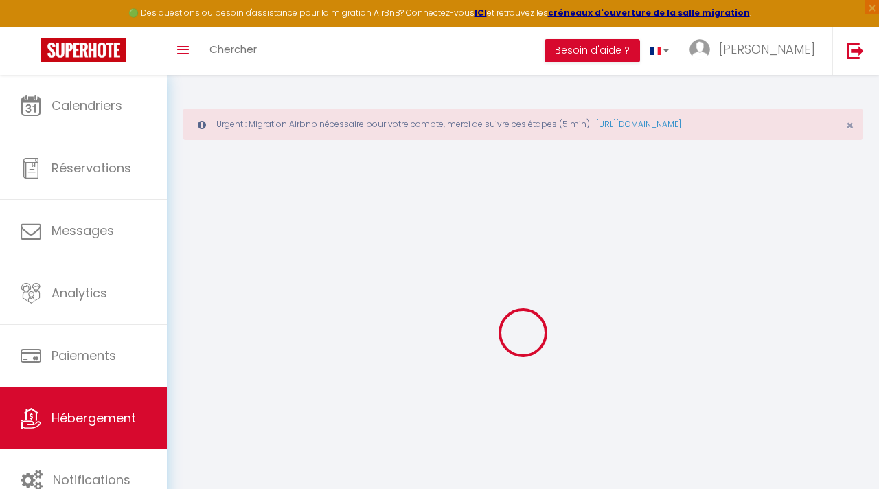
checkbox input "false"
select select
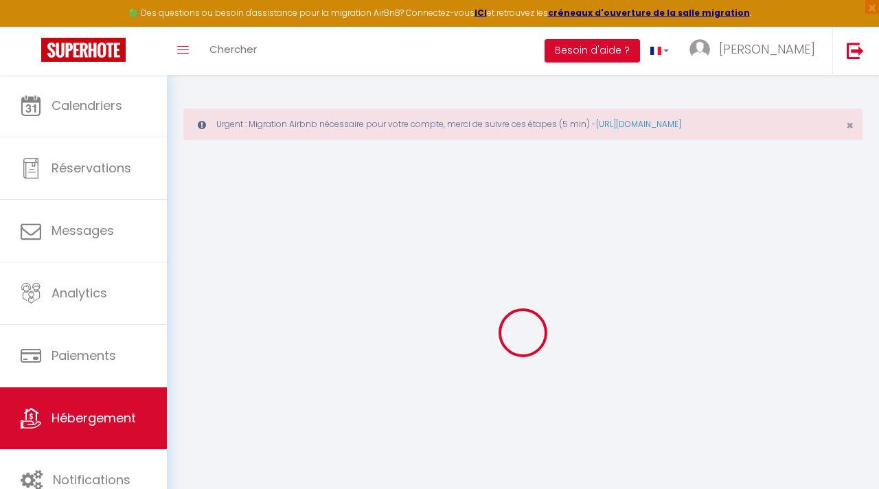
select select
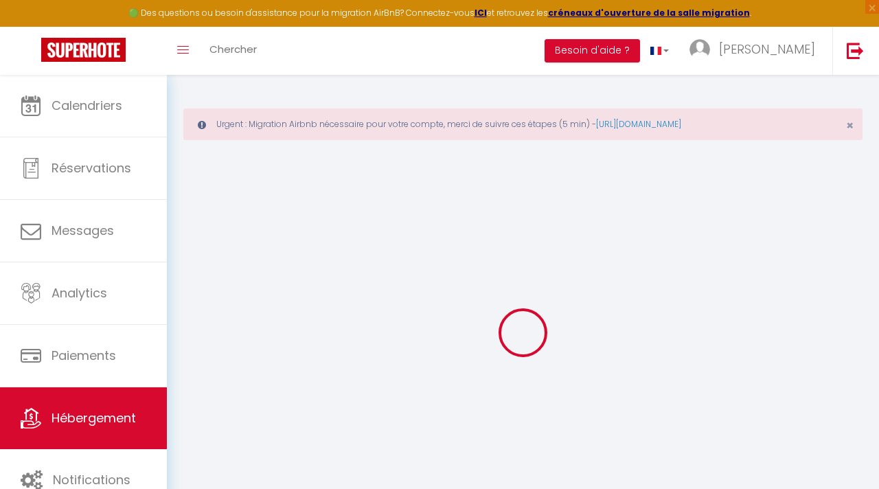
checkbox input "false"
select select
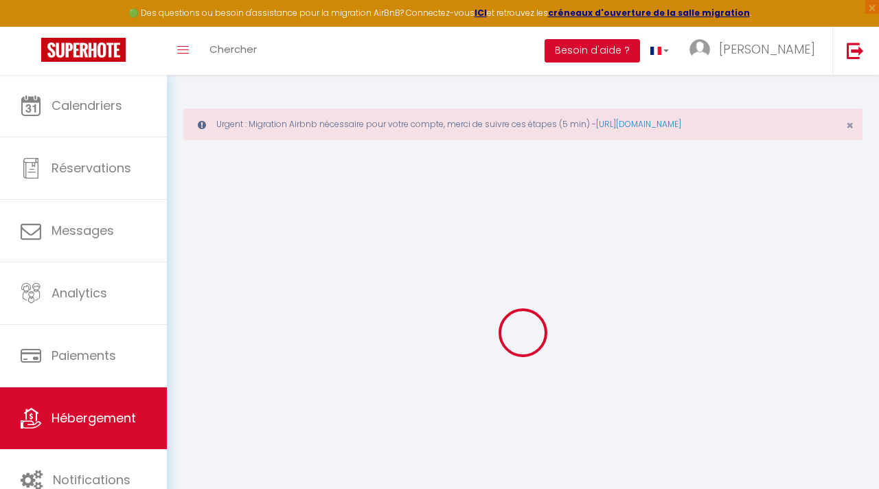
select select
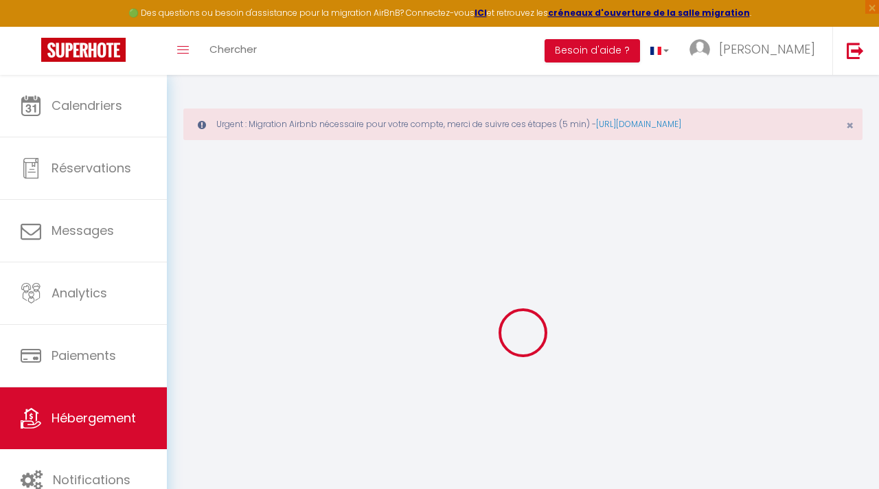
select select
checkbox input "false"
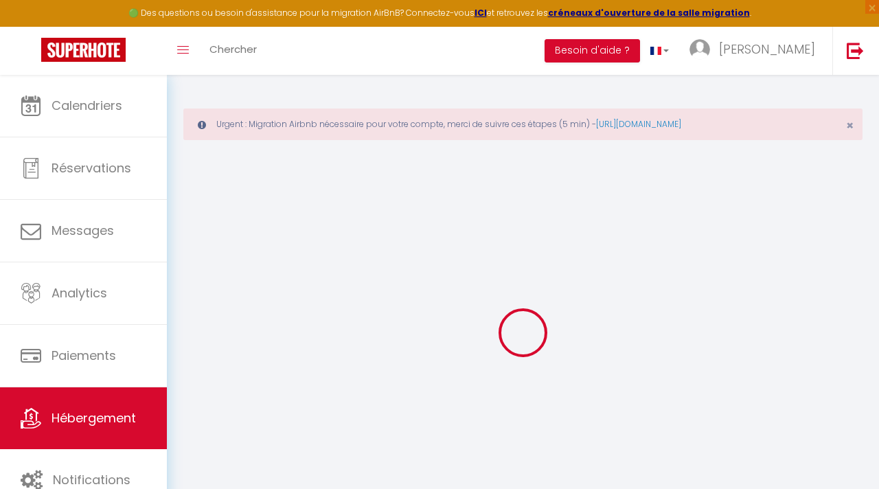
checkbox input "false"
select select
type input "Maison familiale"
type input "[PERSON_NAME]"
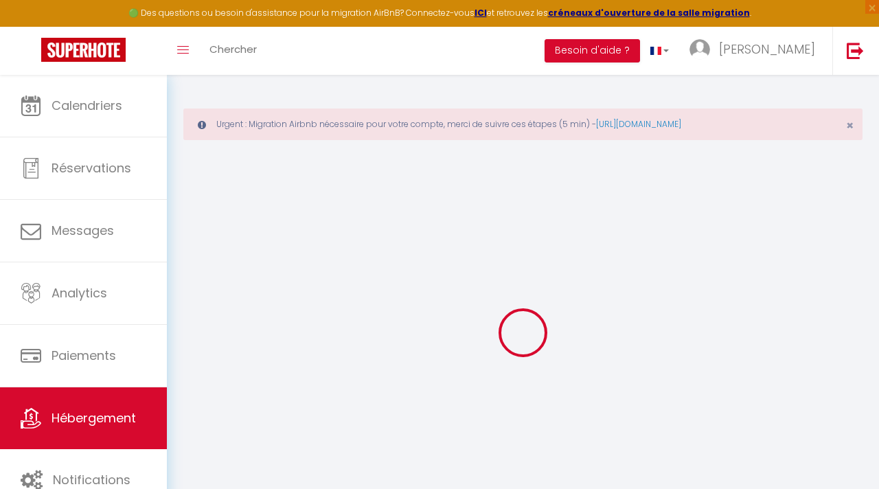
type input "Assas"
select select "8"
select select "2"
type input "55"
select select
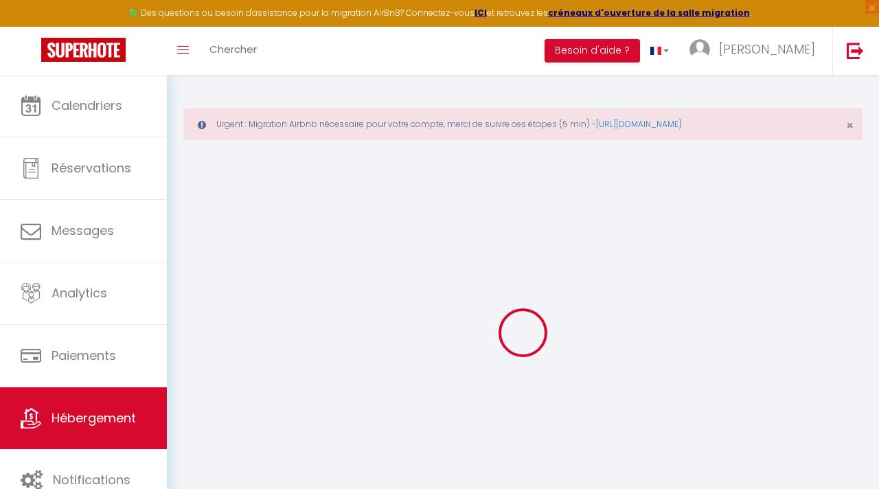
select select
type input "Orange"
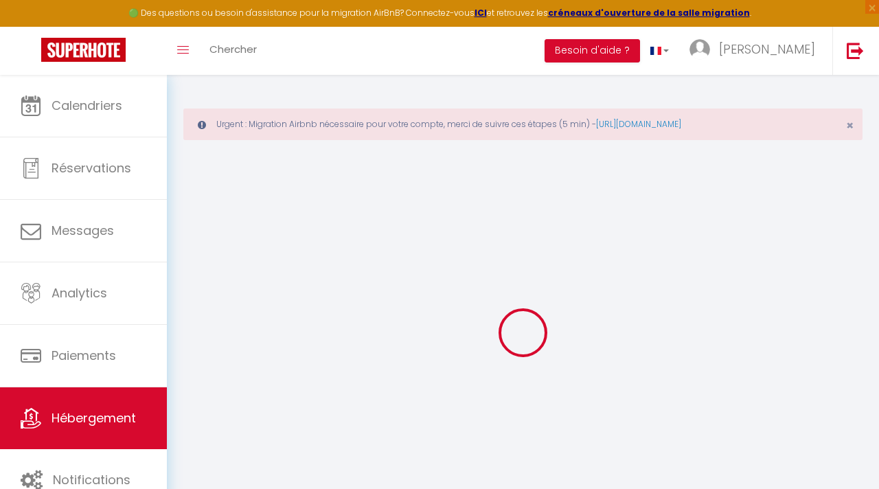
type input "[EMAIL_ADDRESS][DOMAIN_NAME]"
select select
checkbox input "false"
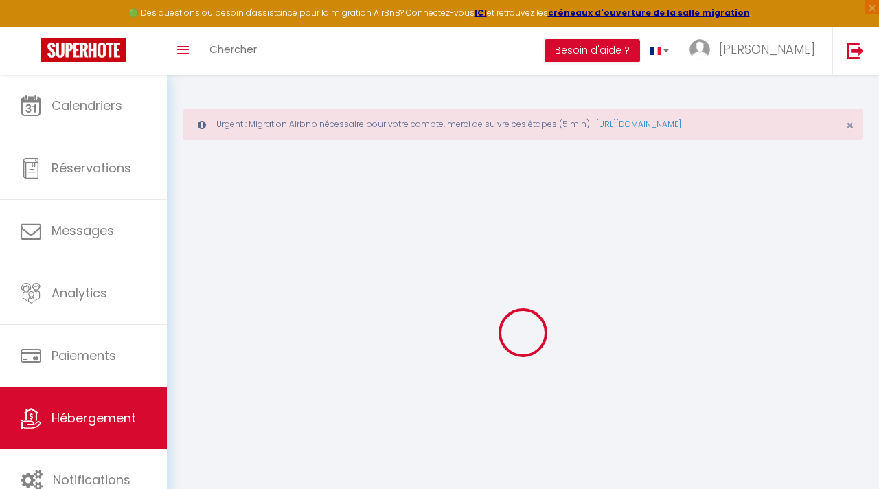
checkbox input "false"
type input "0"
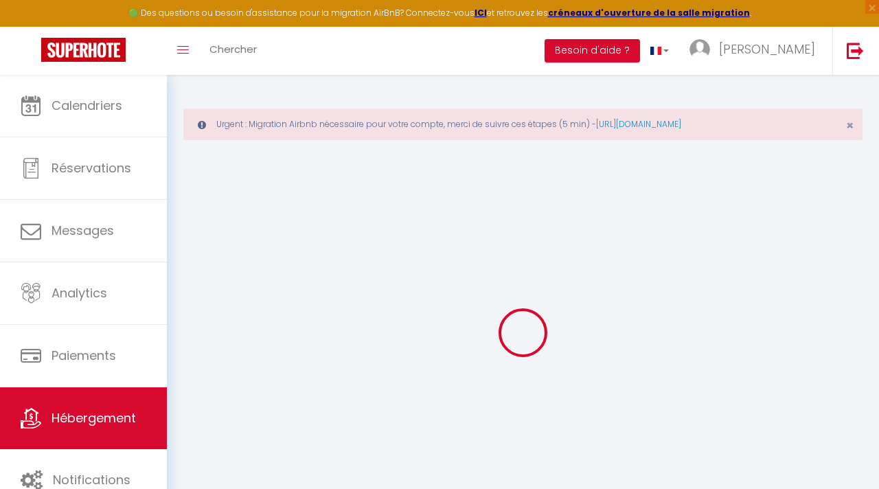
select select
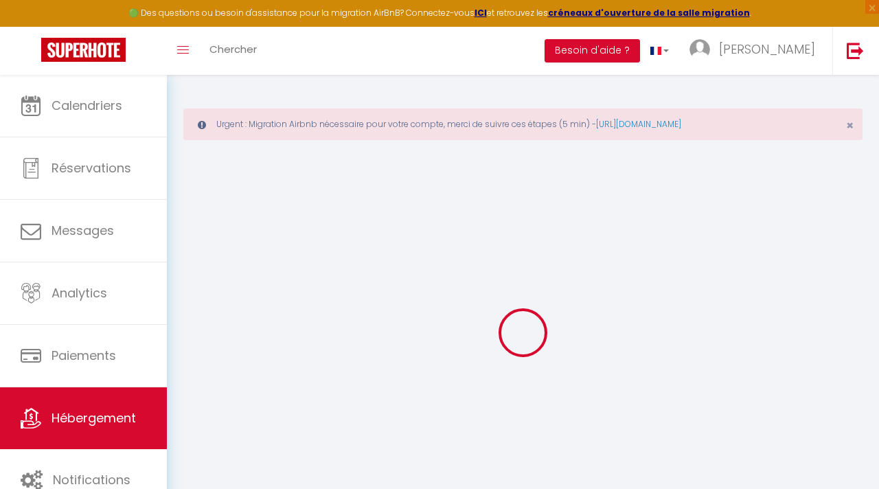
select select
checkbox input "false"
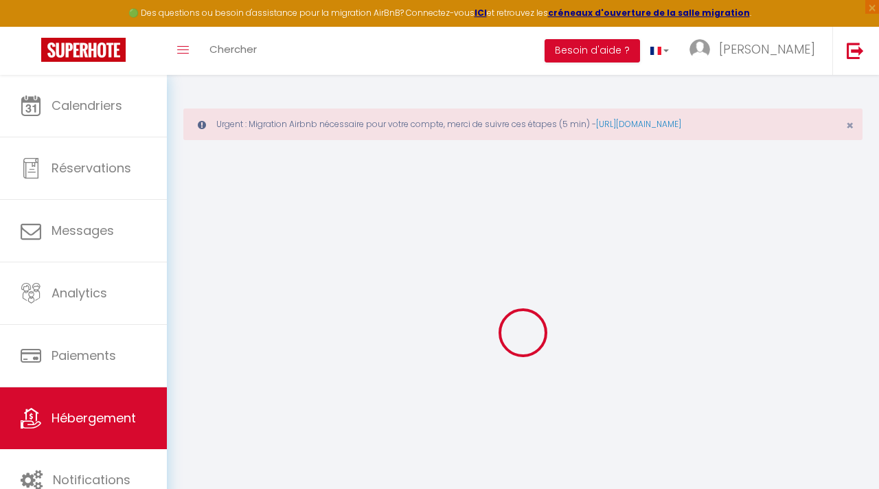
select select
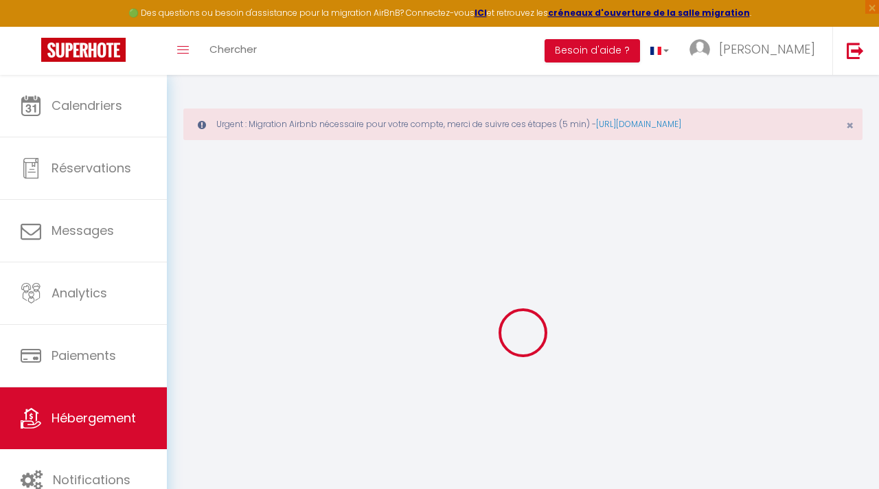
select select
checkbox input "false"
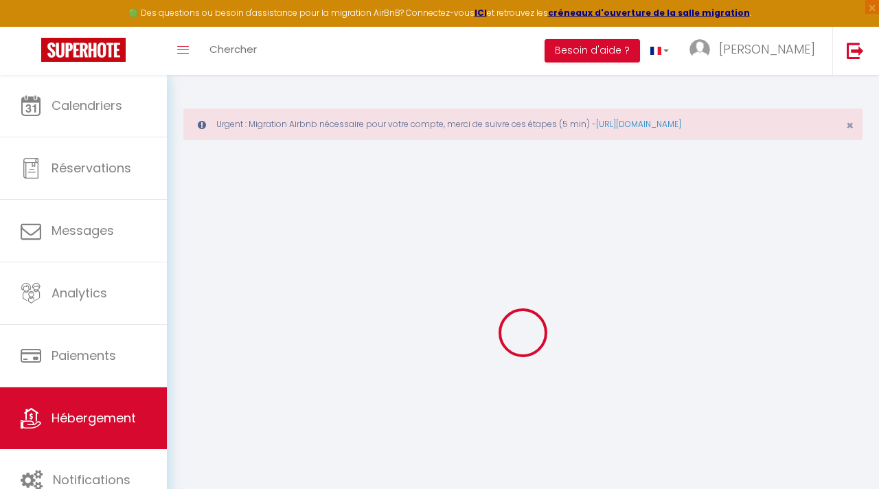
select select
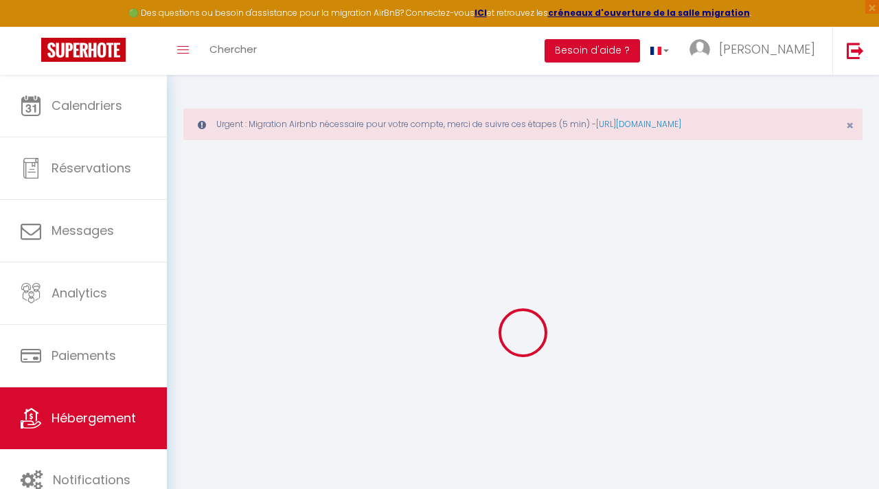
select select
checkbox input "false"
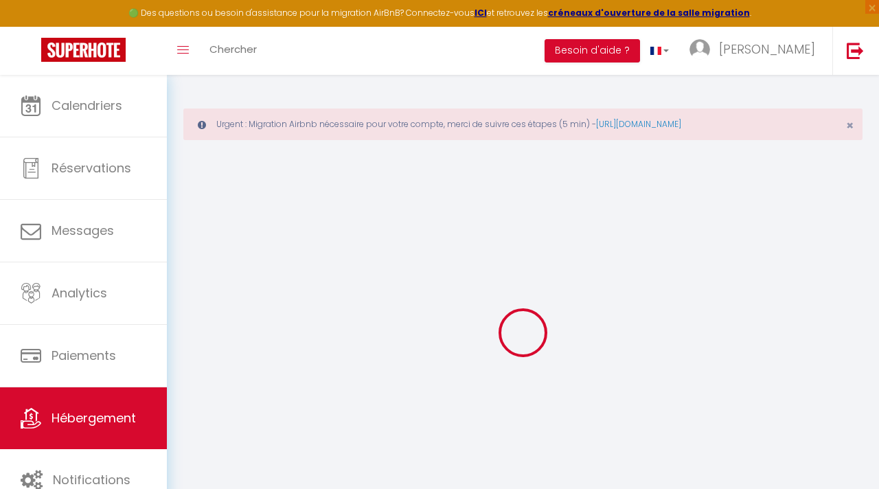
select select
checkbox input "false"
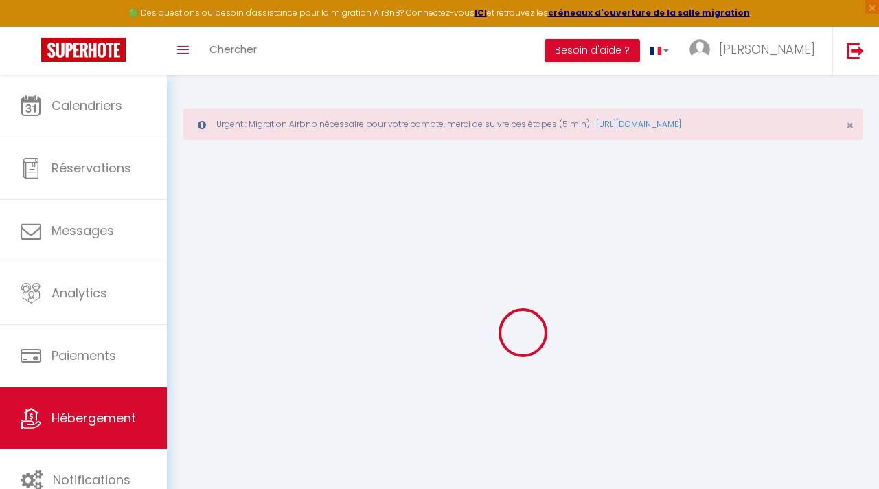
select select "14:00"
select select
select select "11:00"
select select "30"
select select "120"
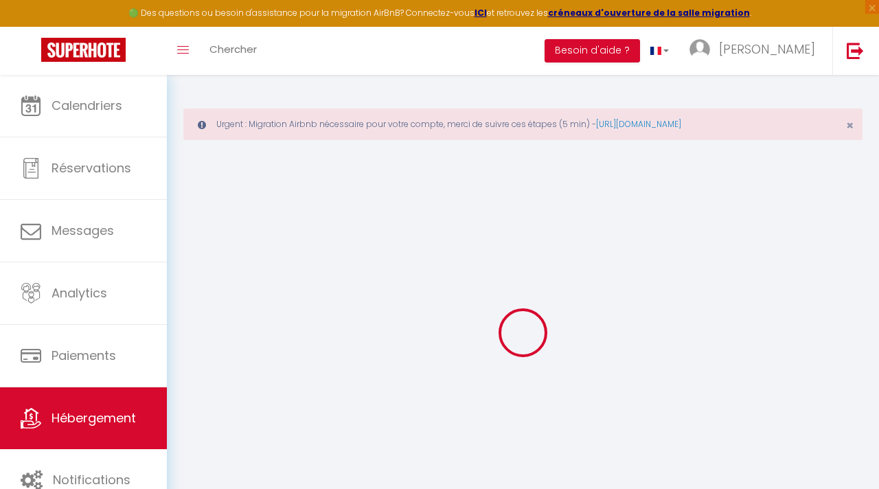
select select
checkbox input "false"
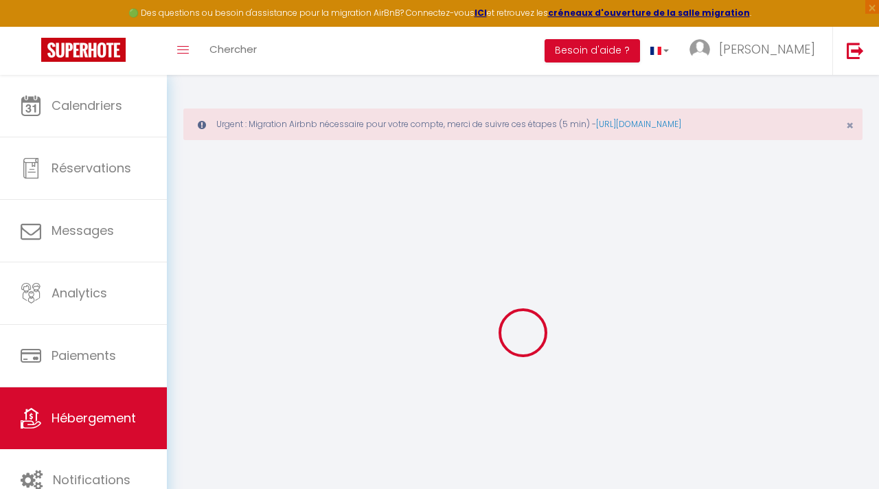
checkbox input "false"
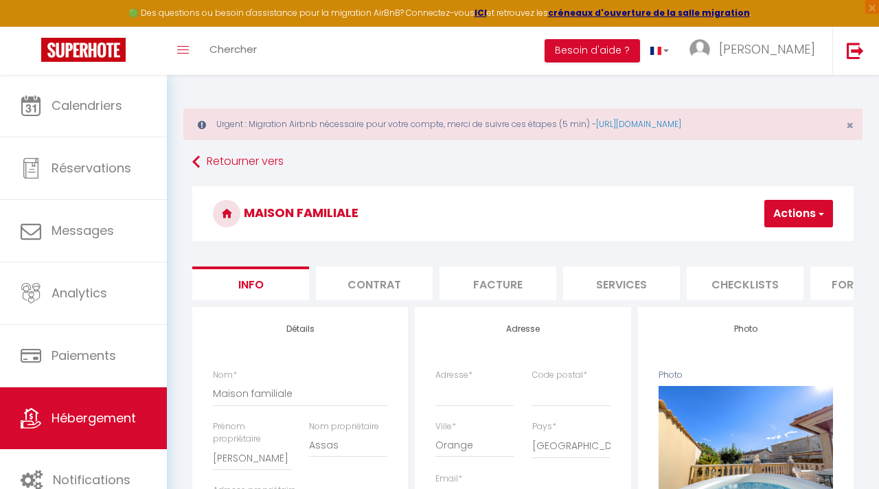
click at [811, 217] on button "Actions" at bounding box center [798, 213] width 69 height 27
select select
checkbox input "false"
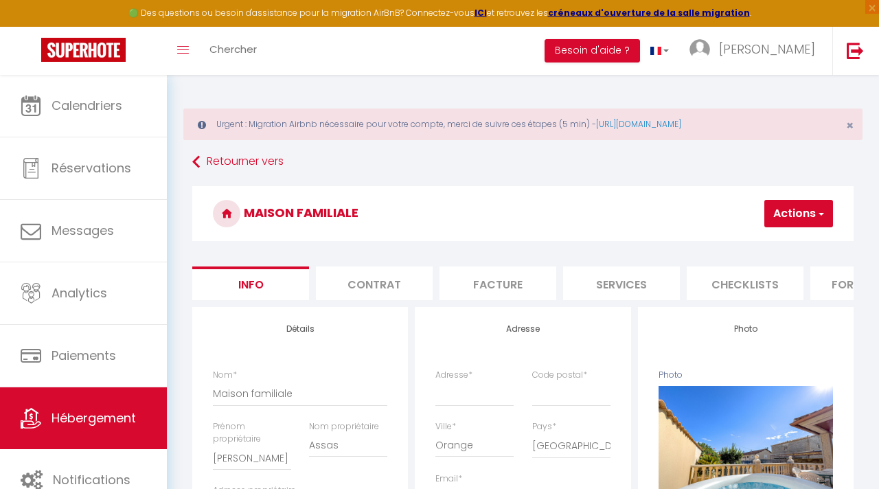
checkbox input "false"
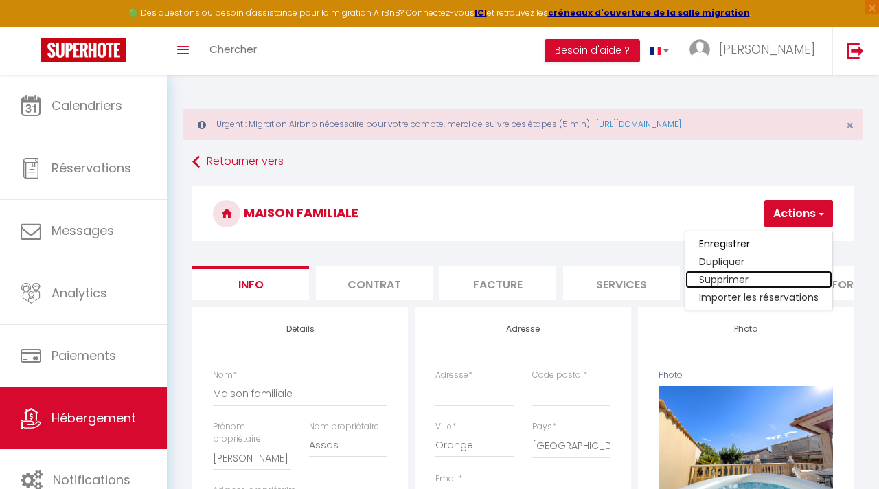
click at [741, 277] on link "Supprimer" at bounding box center [758, 279] width 147 height 18
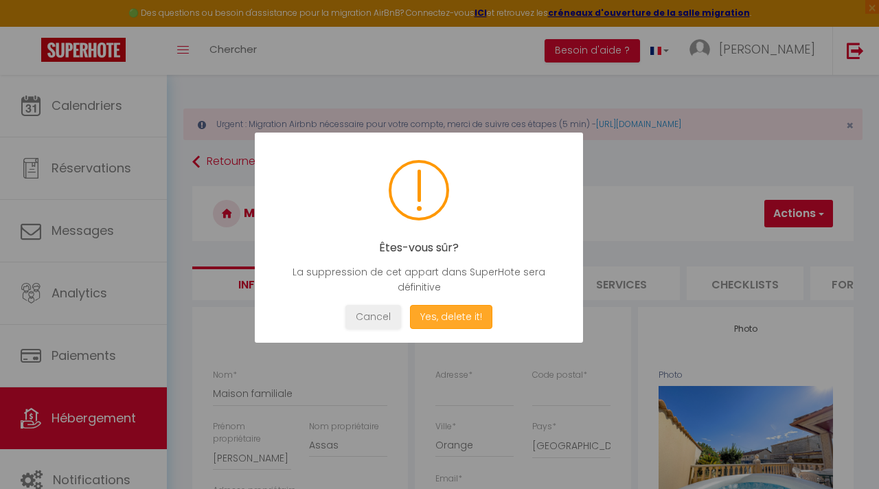
click at [454, 312] on button "Yes, delete it!" at bounding box center [451, 317] width 82 height 24
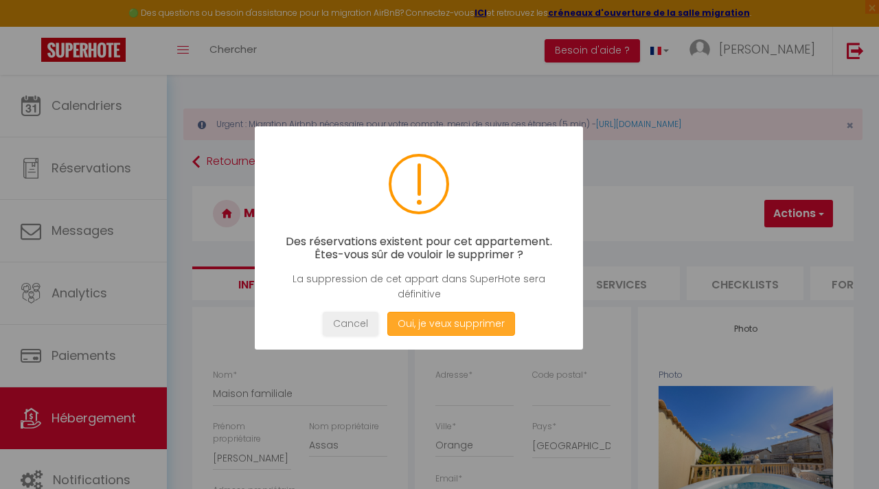
click at [467, 323] on button "Oui, je veux supprimer" at bounding box center [451, 324] width 128 height 24
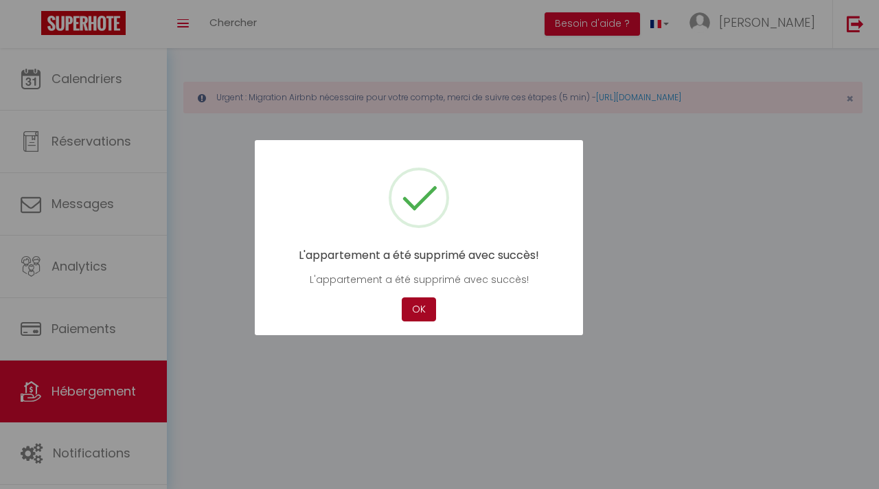
click at [424, 309] on button "OK" at bounding box center [419, 309] width 34 height 24
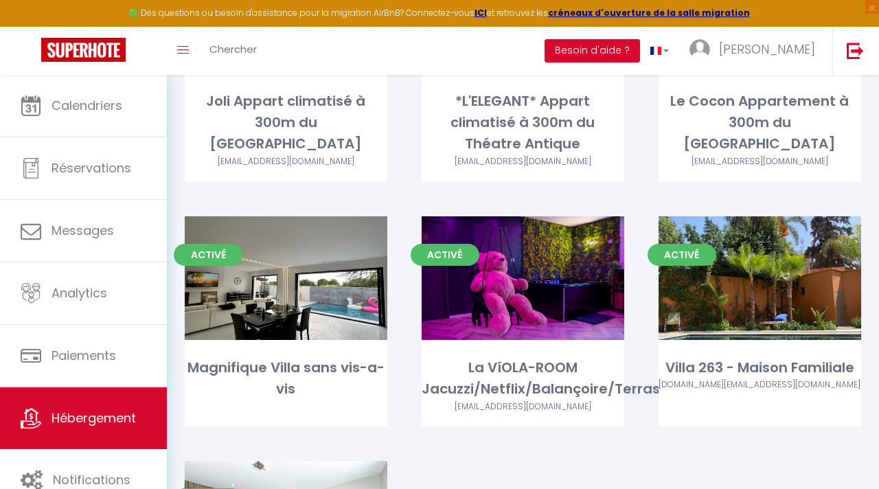
scroll to position [769, 0]
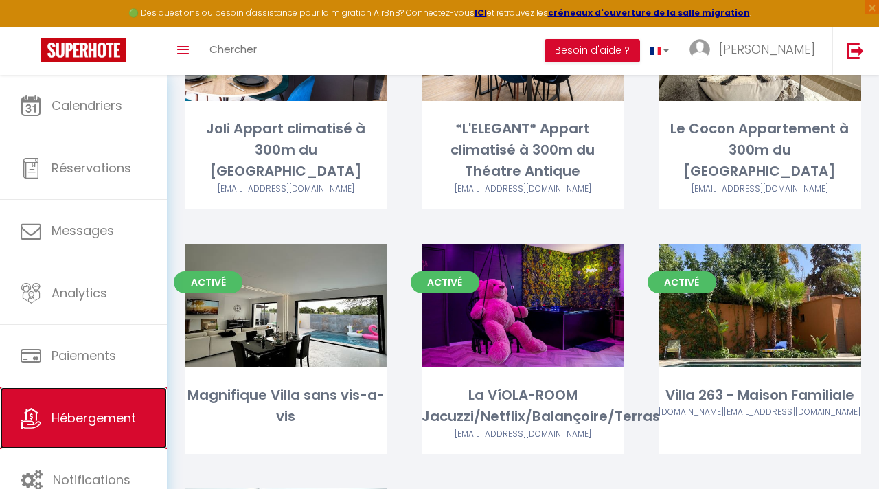
click at [97, 431] on link "Hébergement" at bounding box center [83, 418] width 167 height 62
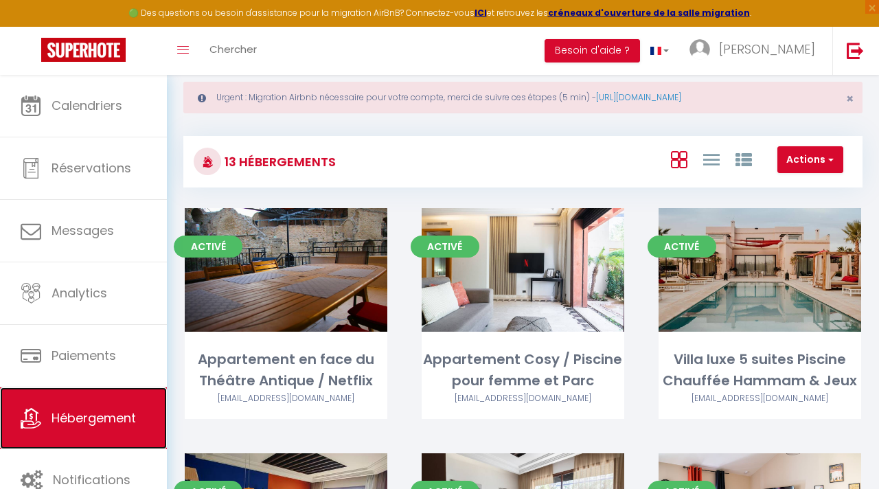
scroll to position [27, 0]
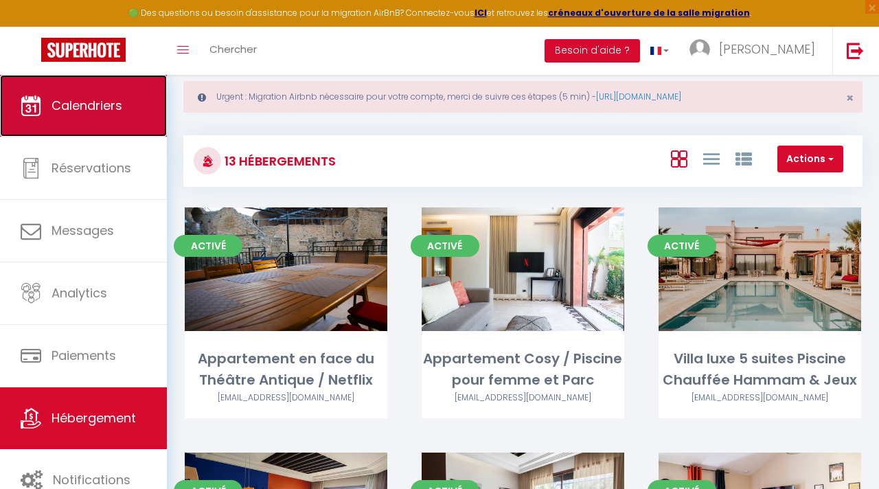
click at [114, 109] on span "Calendriers" at bounding box center [86, 105] width 71 height 17
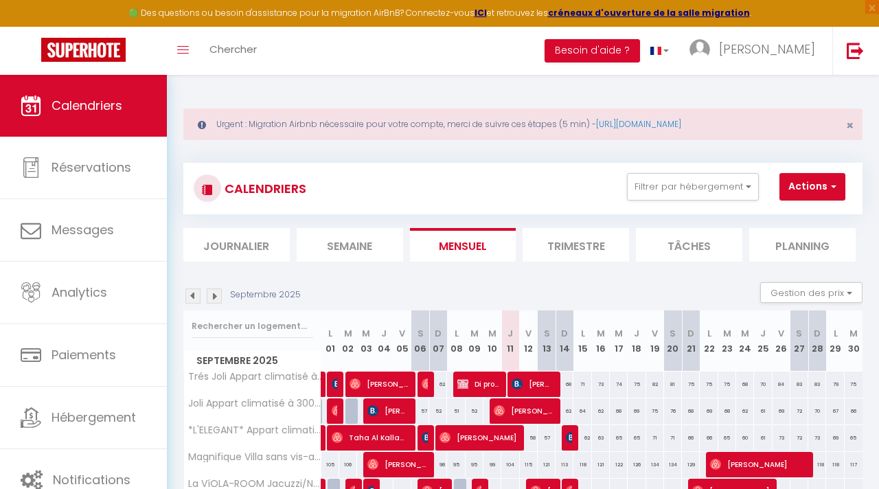
click at [214, 295] on img at bounding box center [214, 295] width 15 height 15
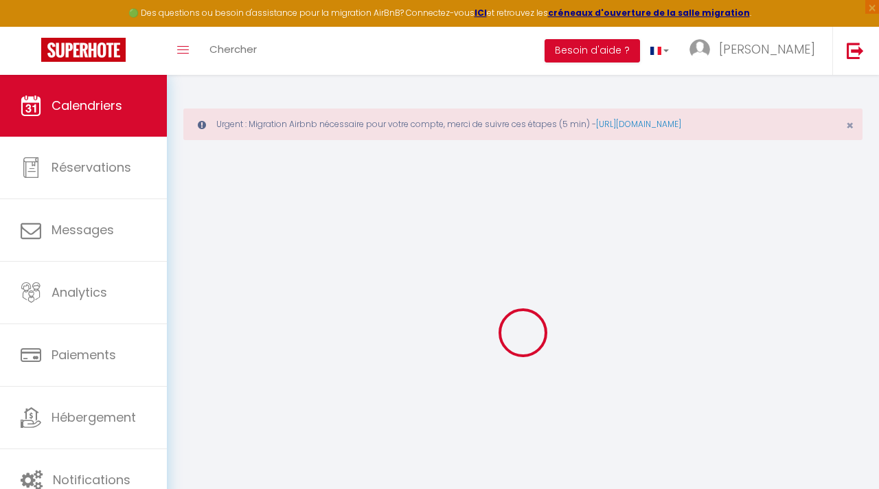
click at [214, 295] on div at bounding box center [522, 332] width 679 height 365
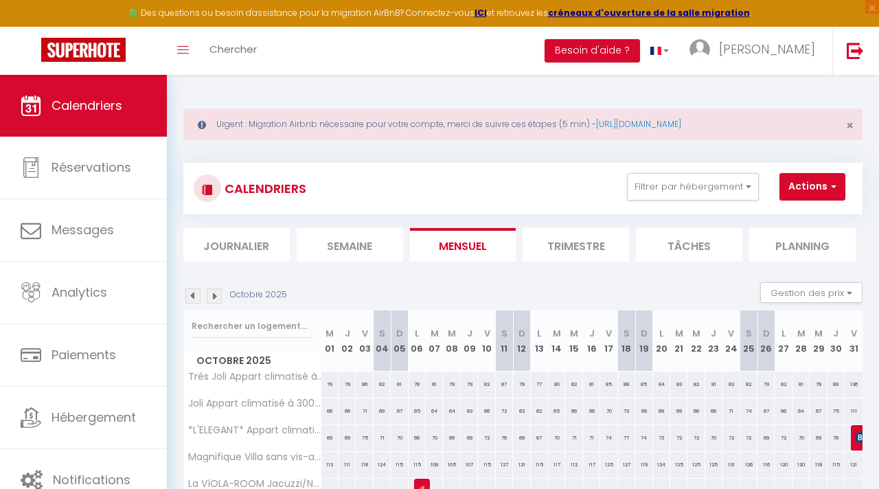
click at [214, 295] on img at bounding box center [214, 295] width 15 height 15
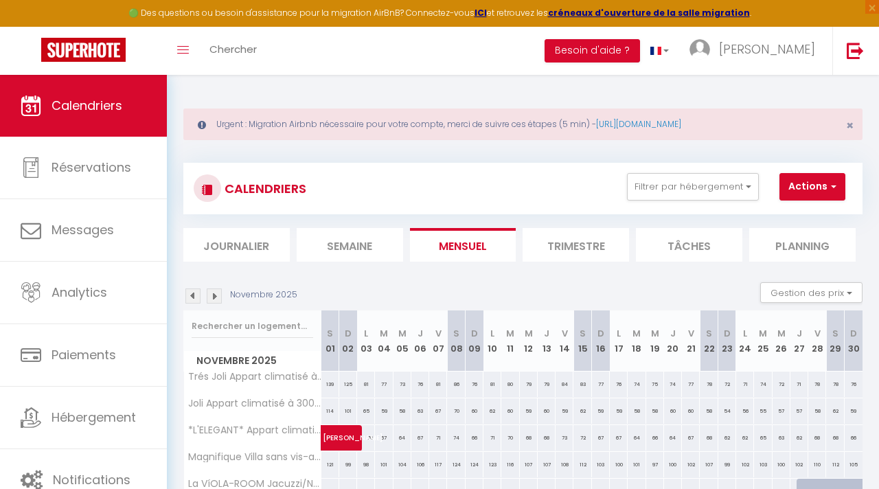
click at [214, 295] on img at bounding box center [214, 295] width 15 height 15
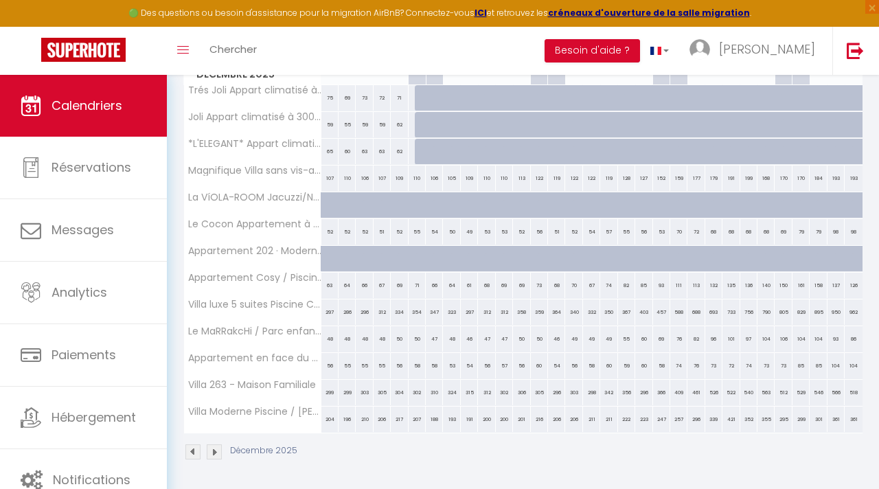
scroll to position [287, 0]
